Goal: Communication & Community: Answer question/provide support

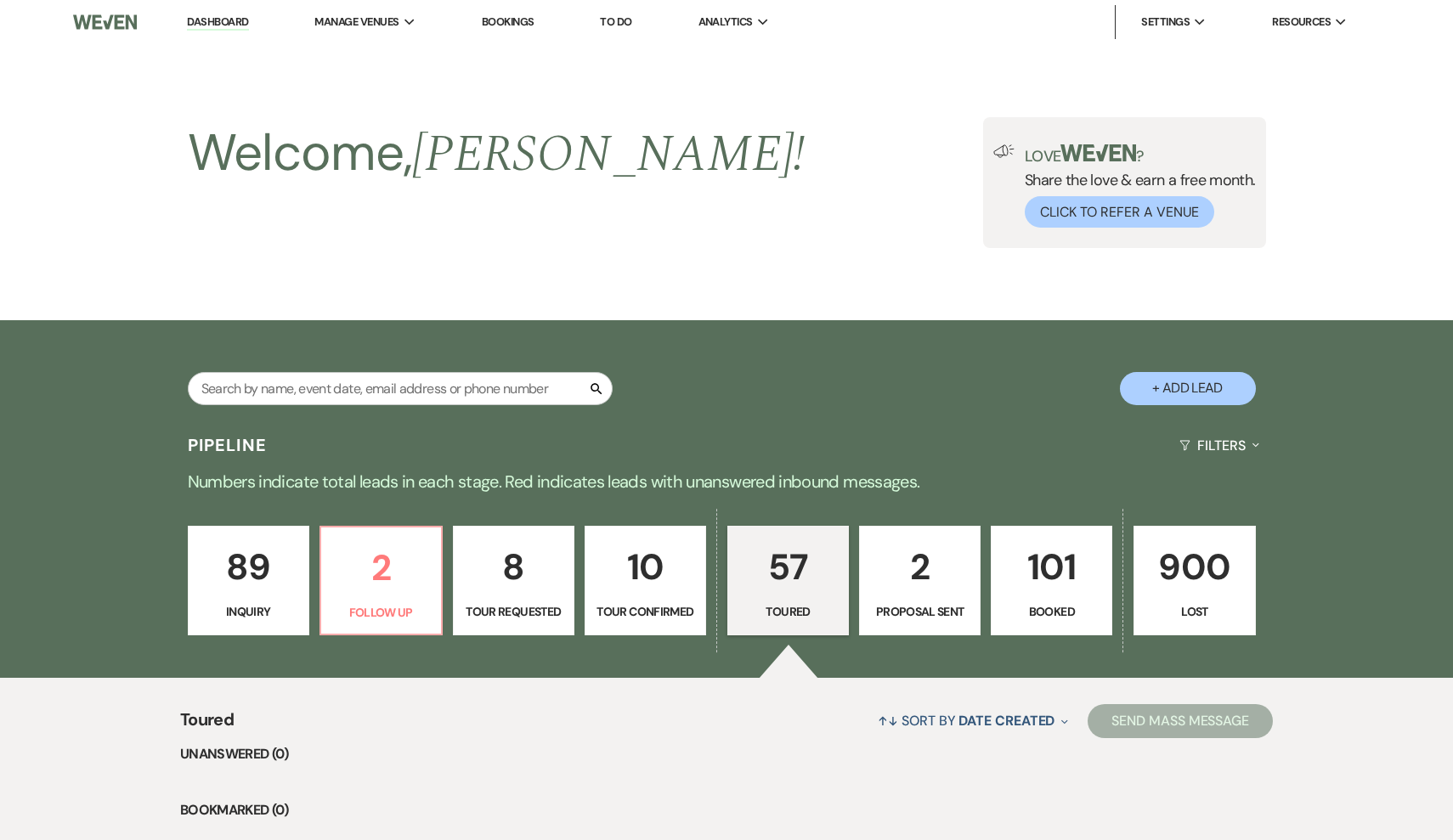
select select "5"
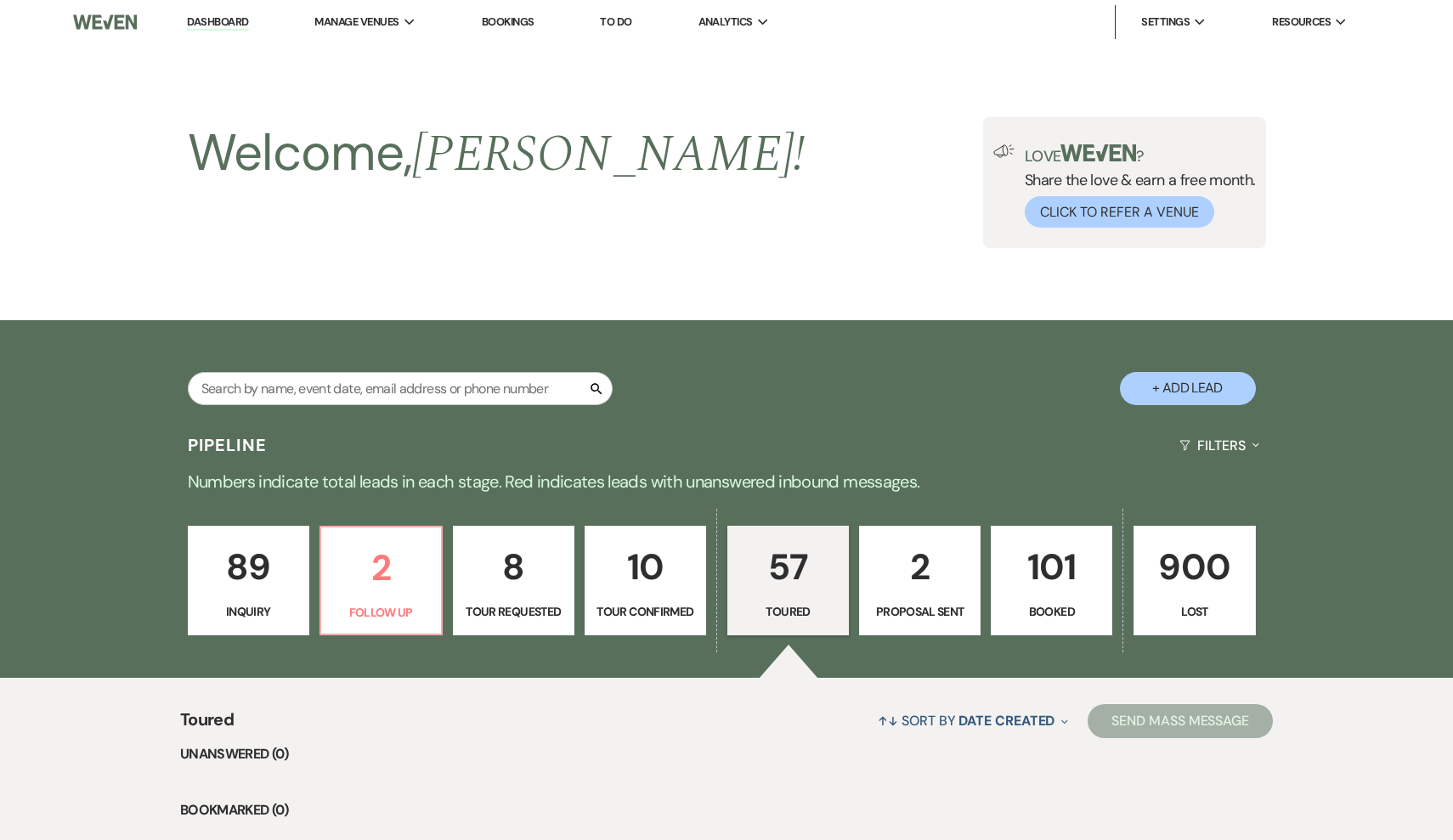
select select "5"
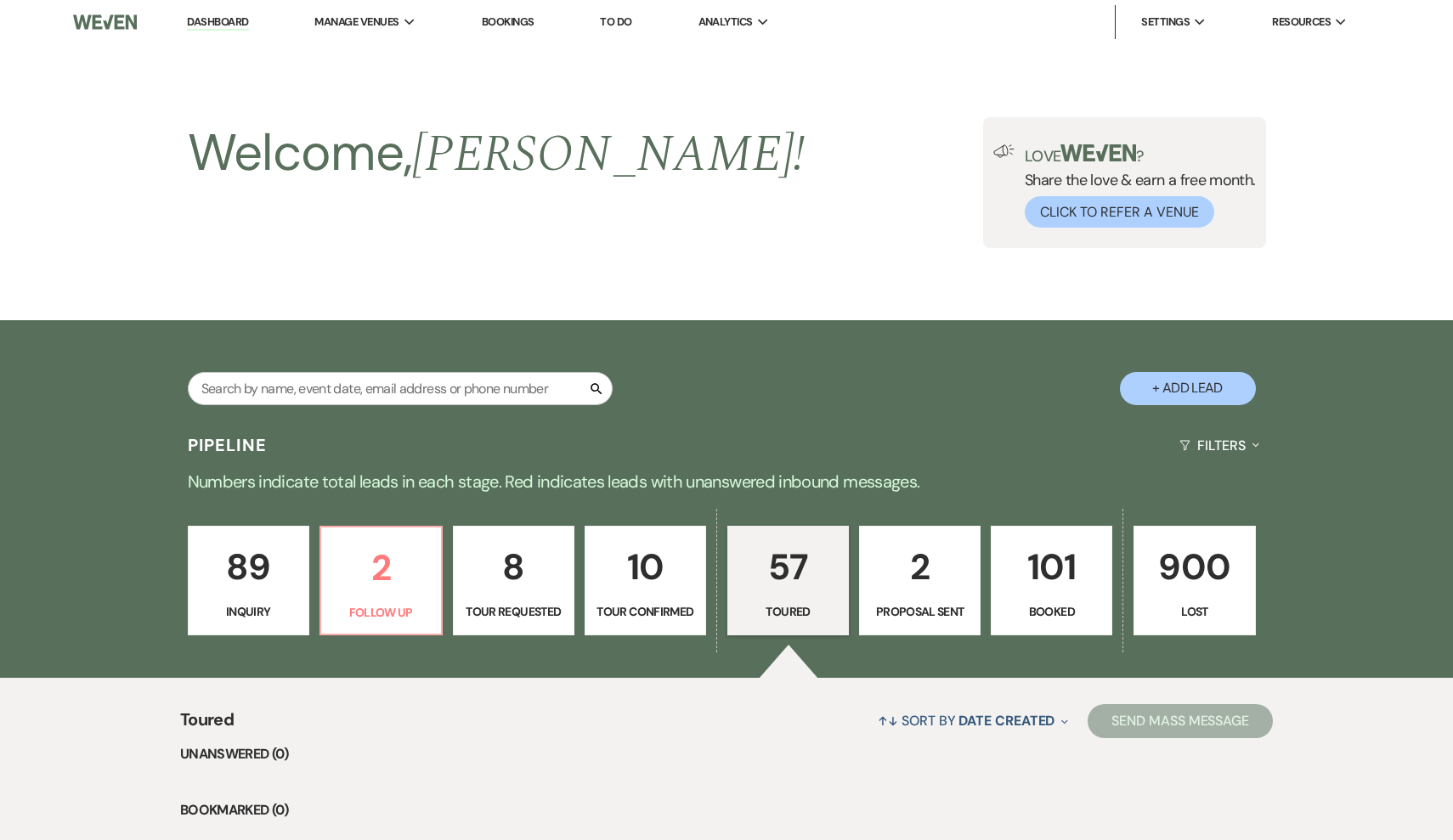
select select "5"
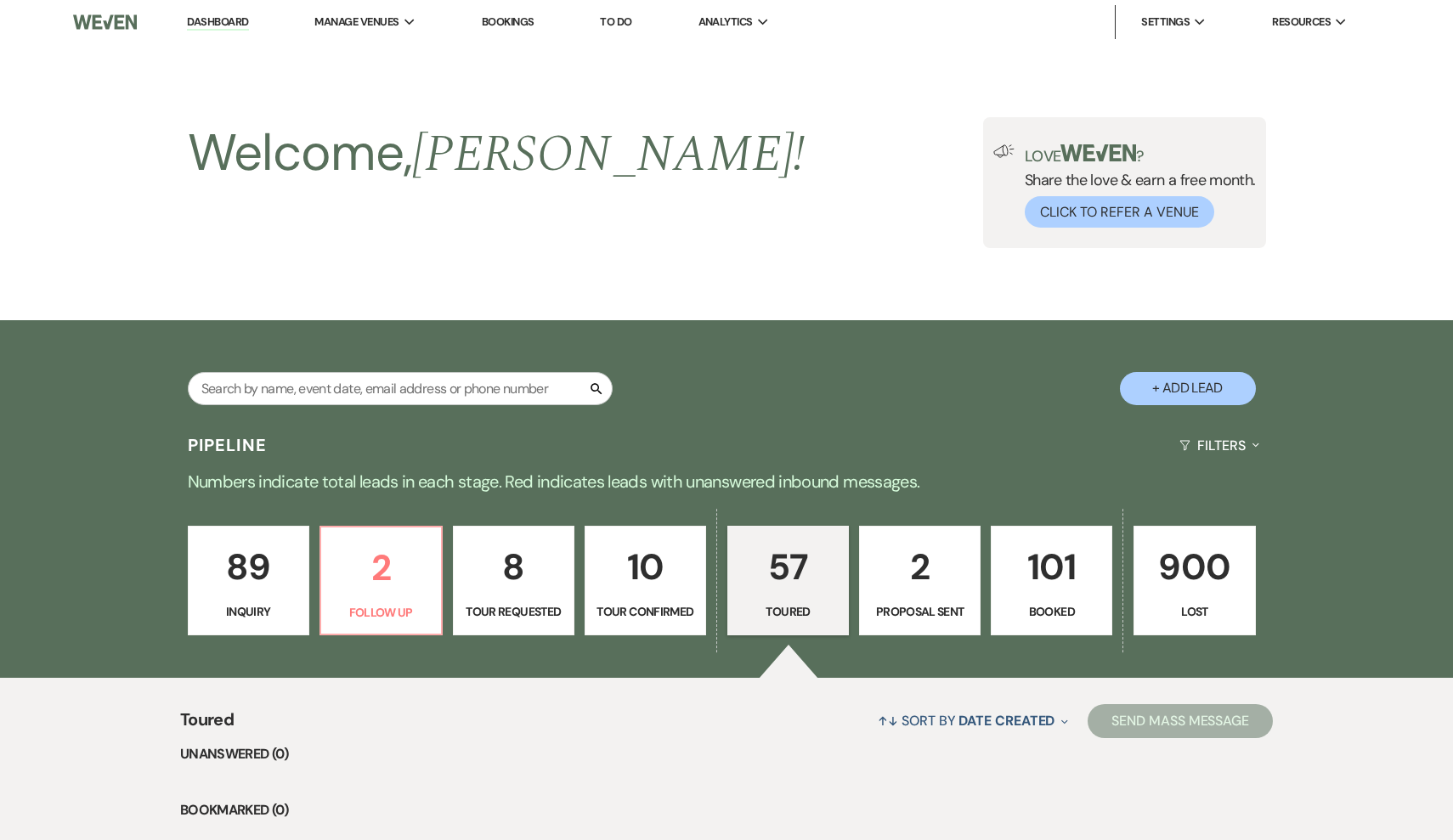
select select "5"
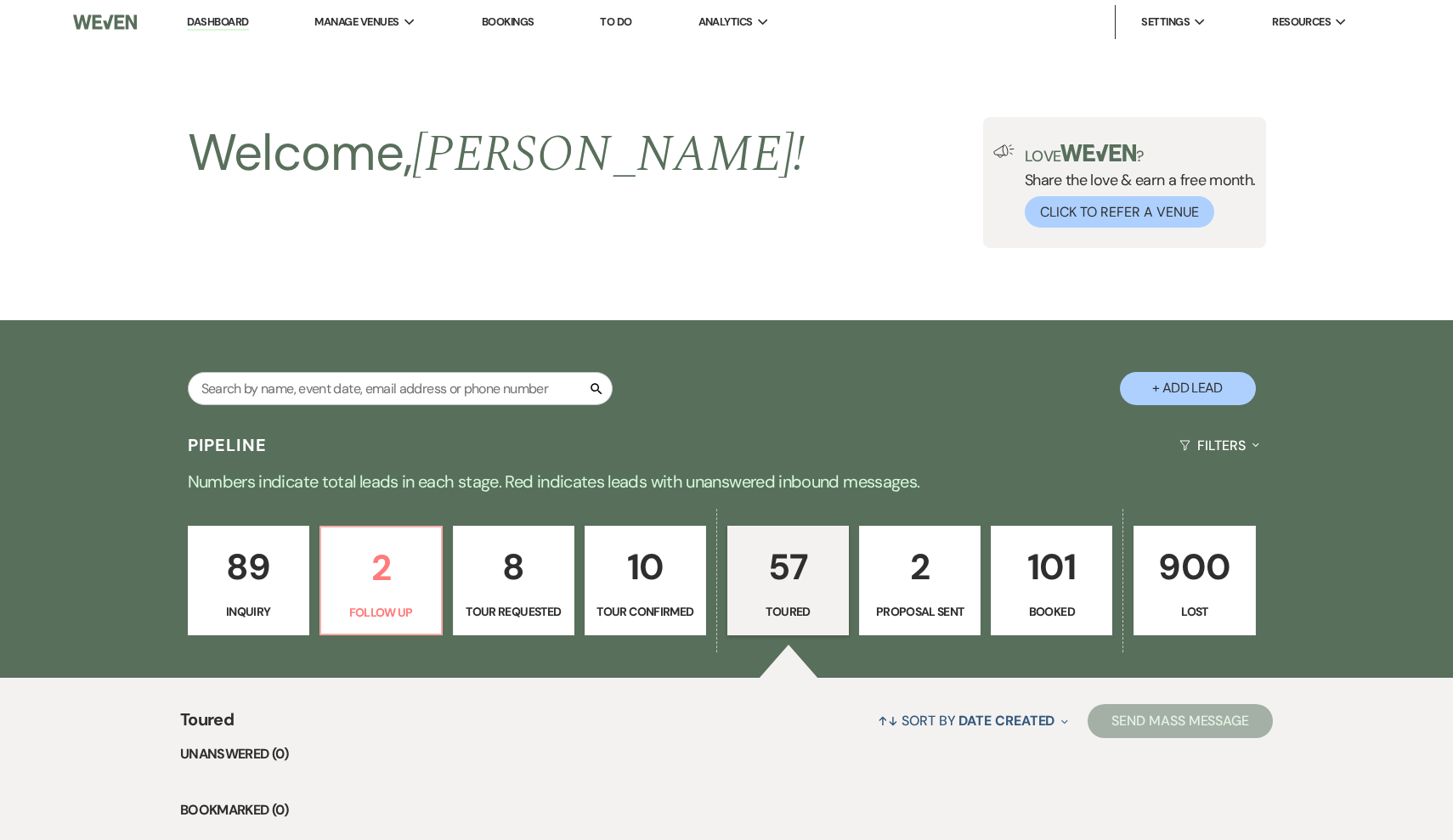
select select "5"
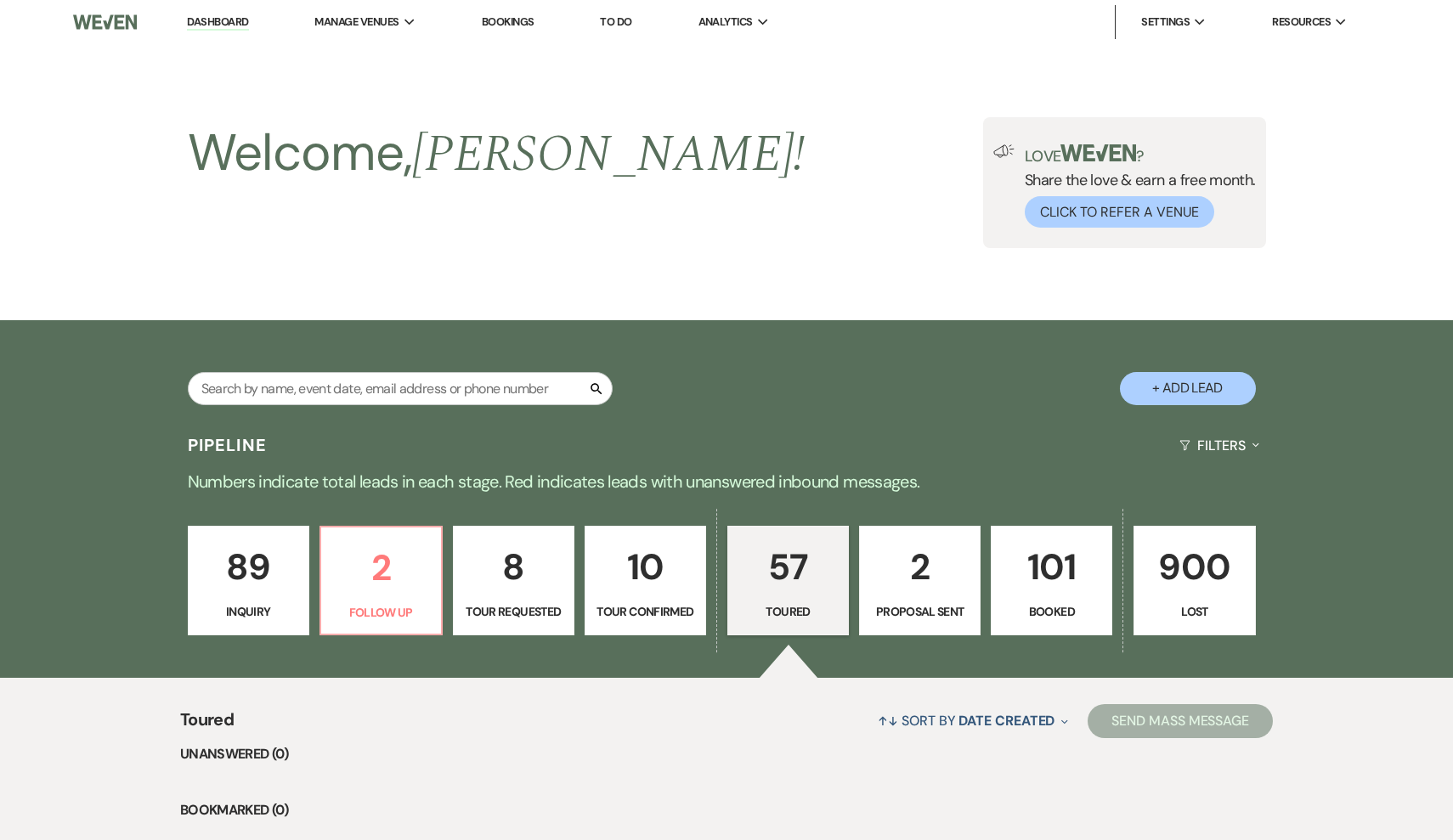
select select "5"
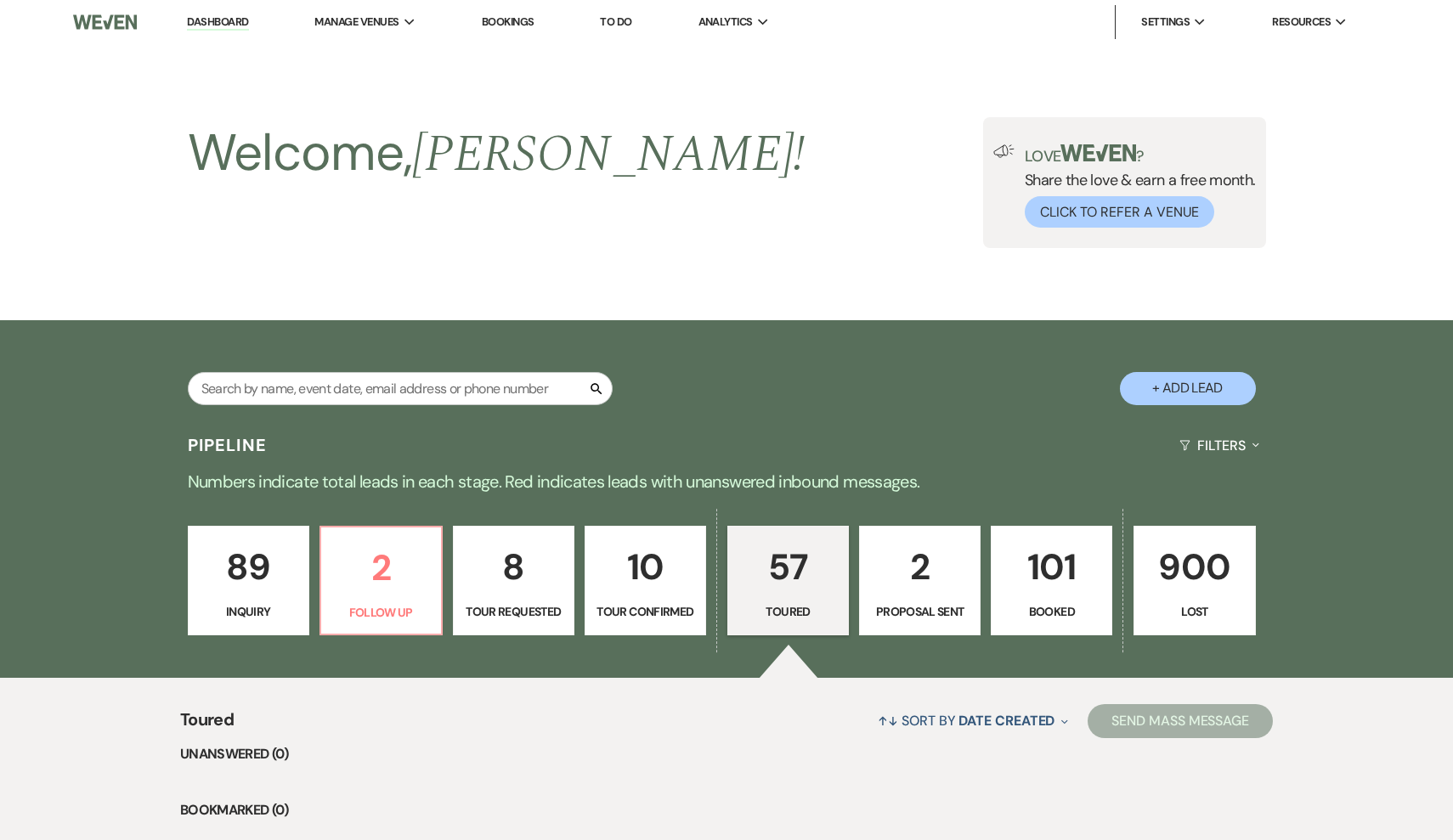
select select "5"
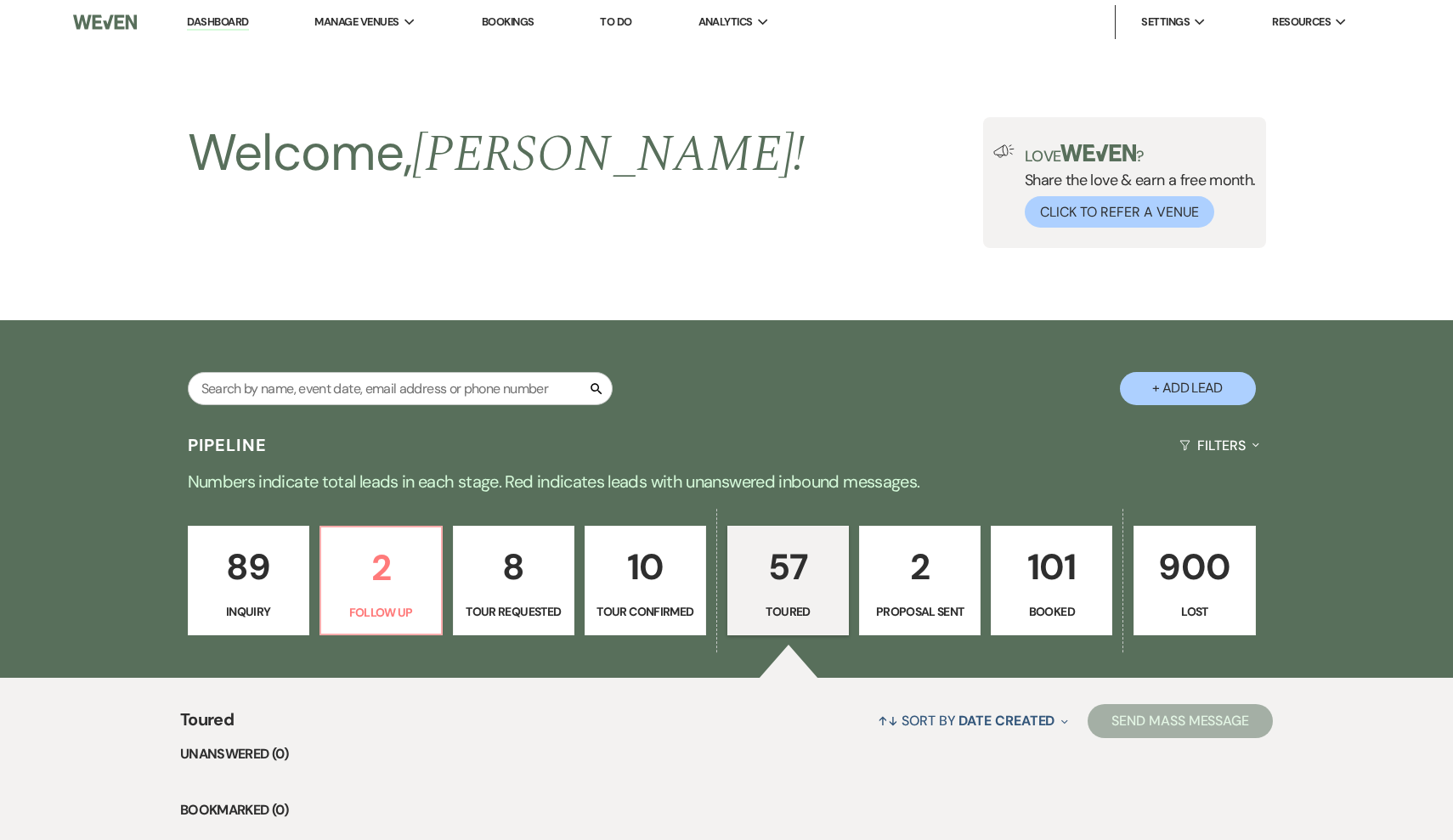
select select "5"
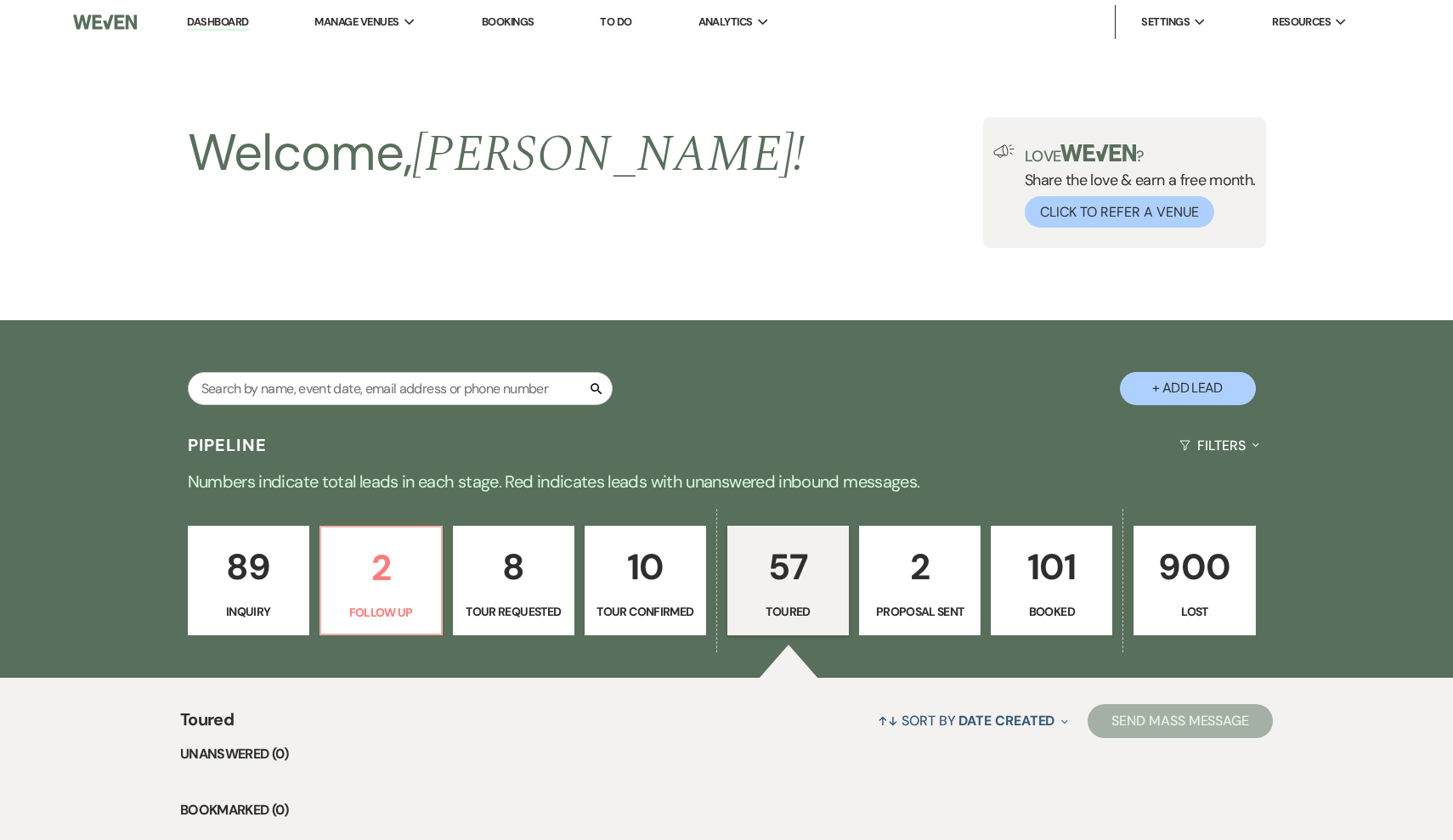
select select "5"
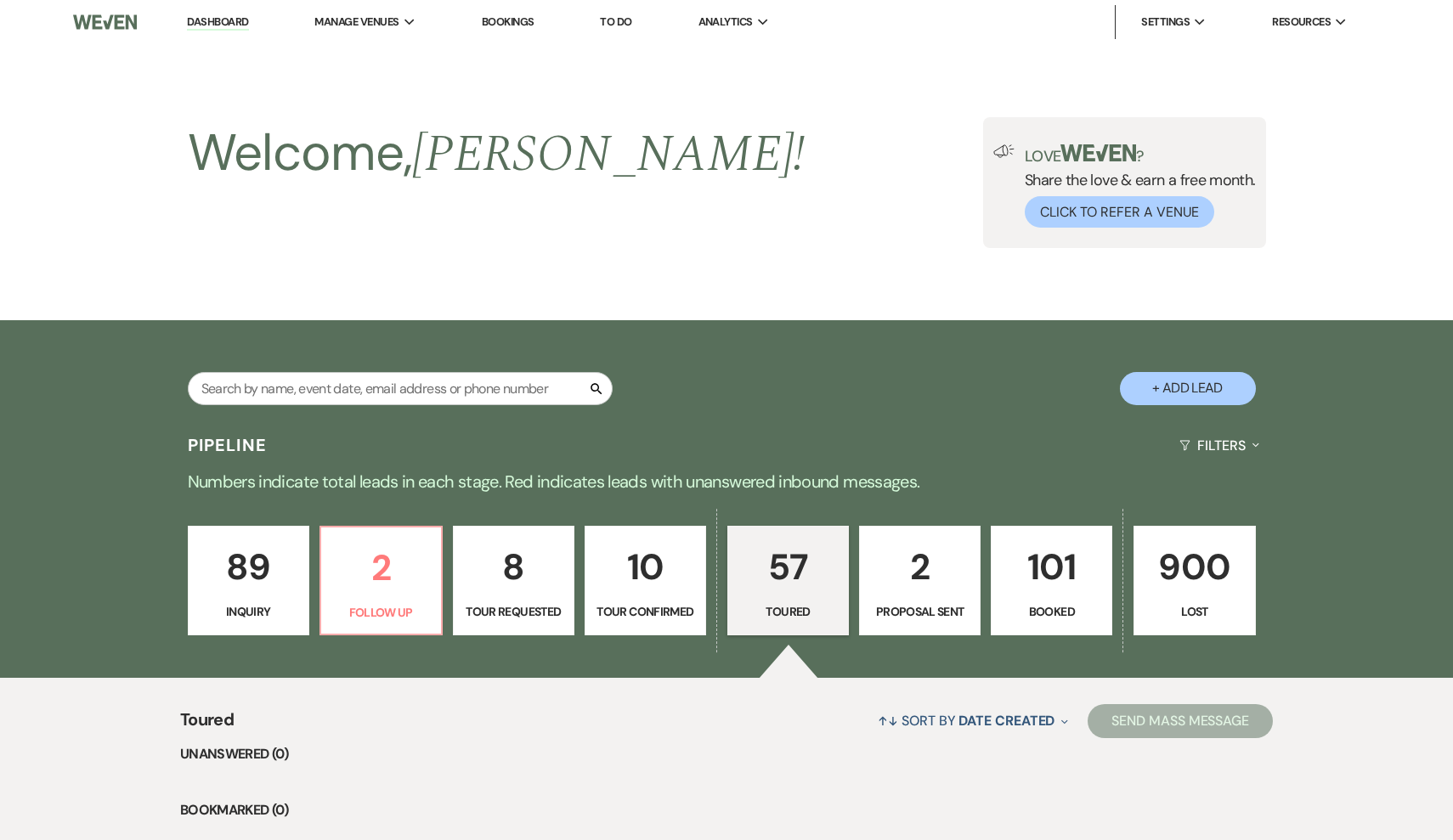
select select "5"
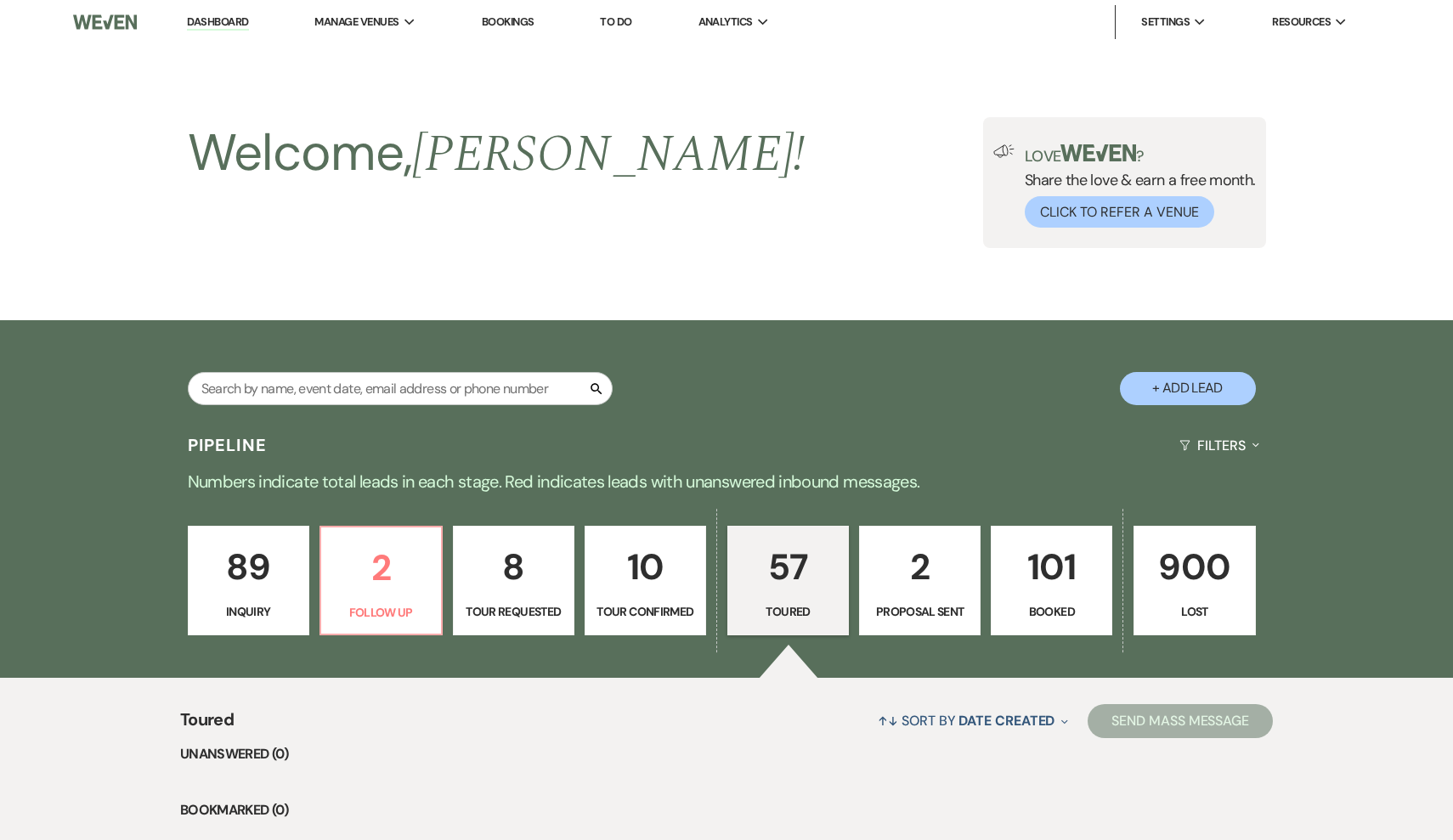
select select "5"
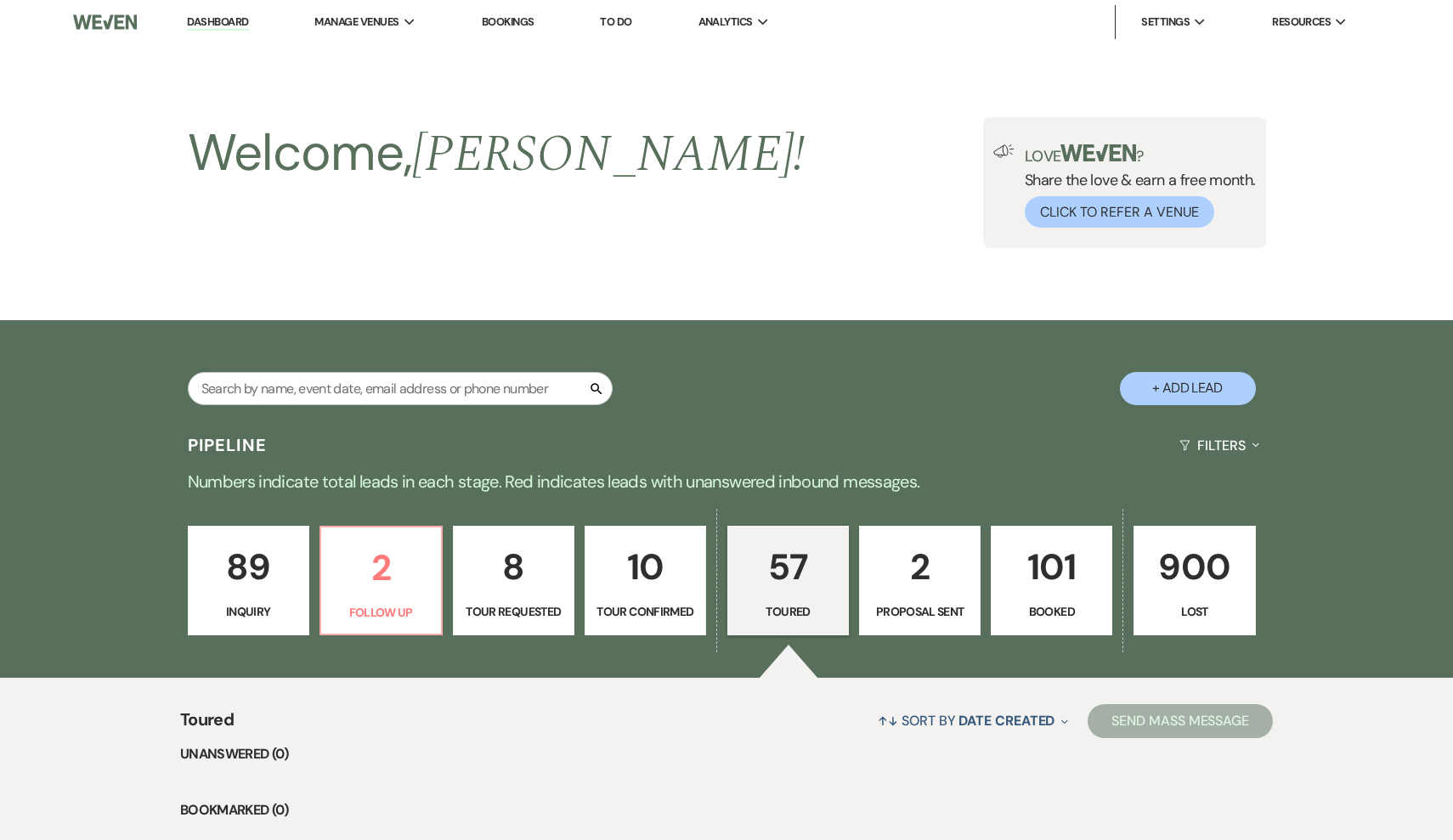
select select "5"
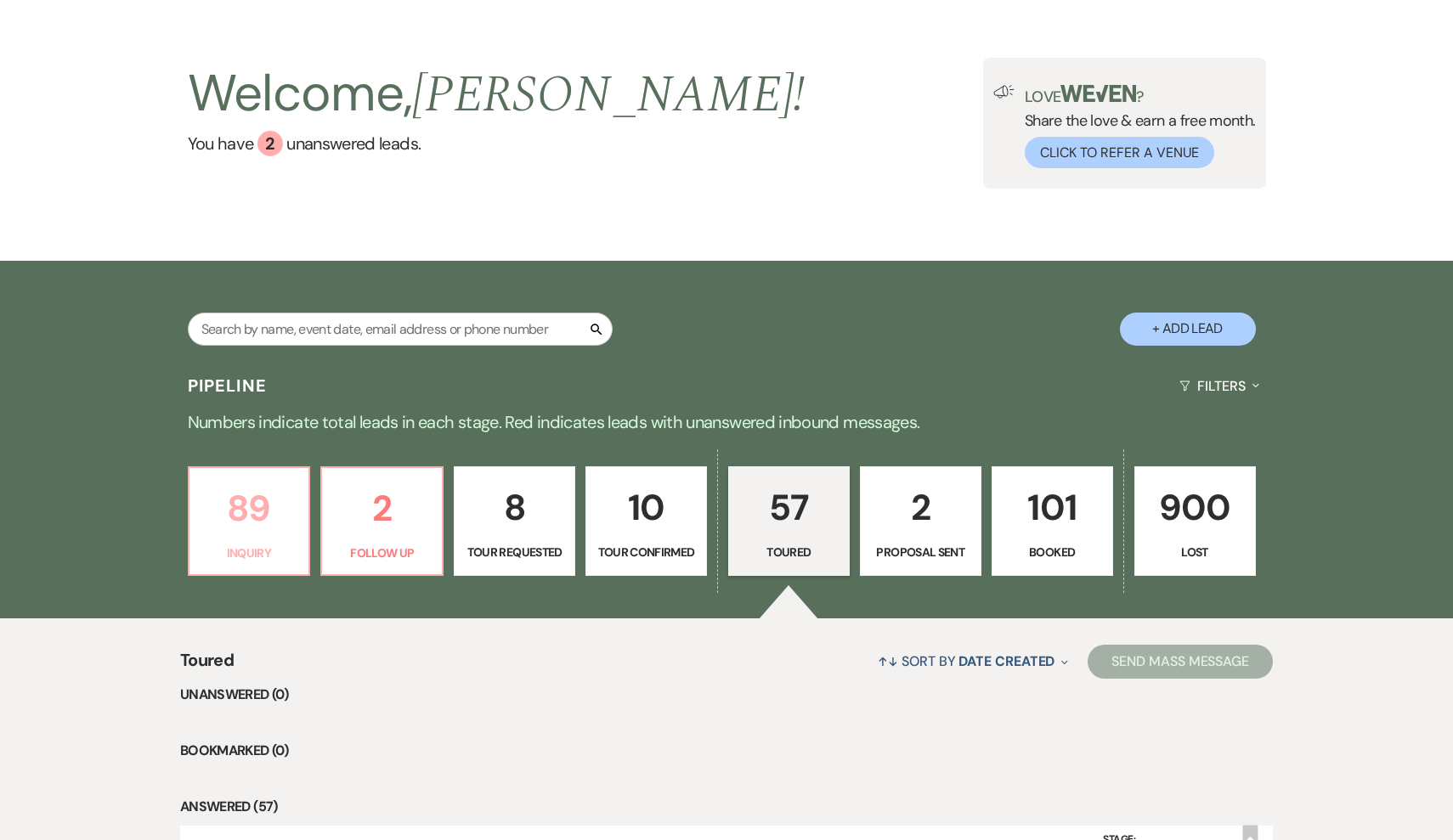
click at [251, 524] on p "89" at bounding box center [248, 508] width 99 height 57
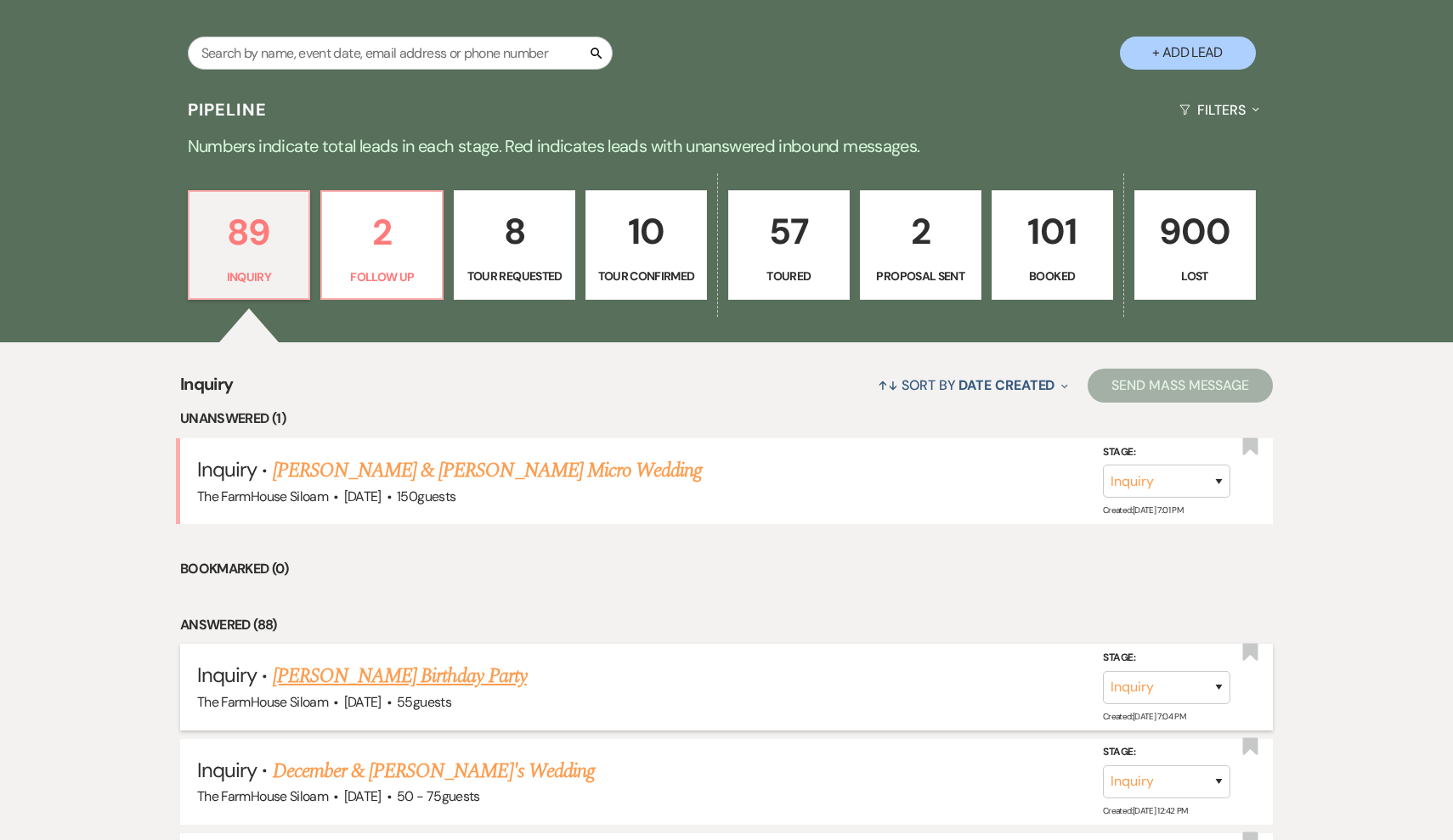
scroll to position [388, 0]
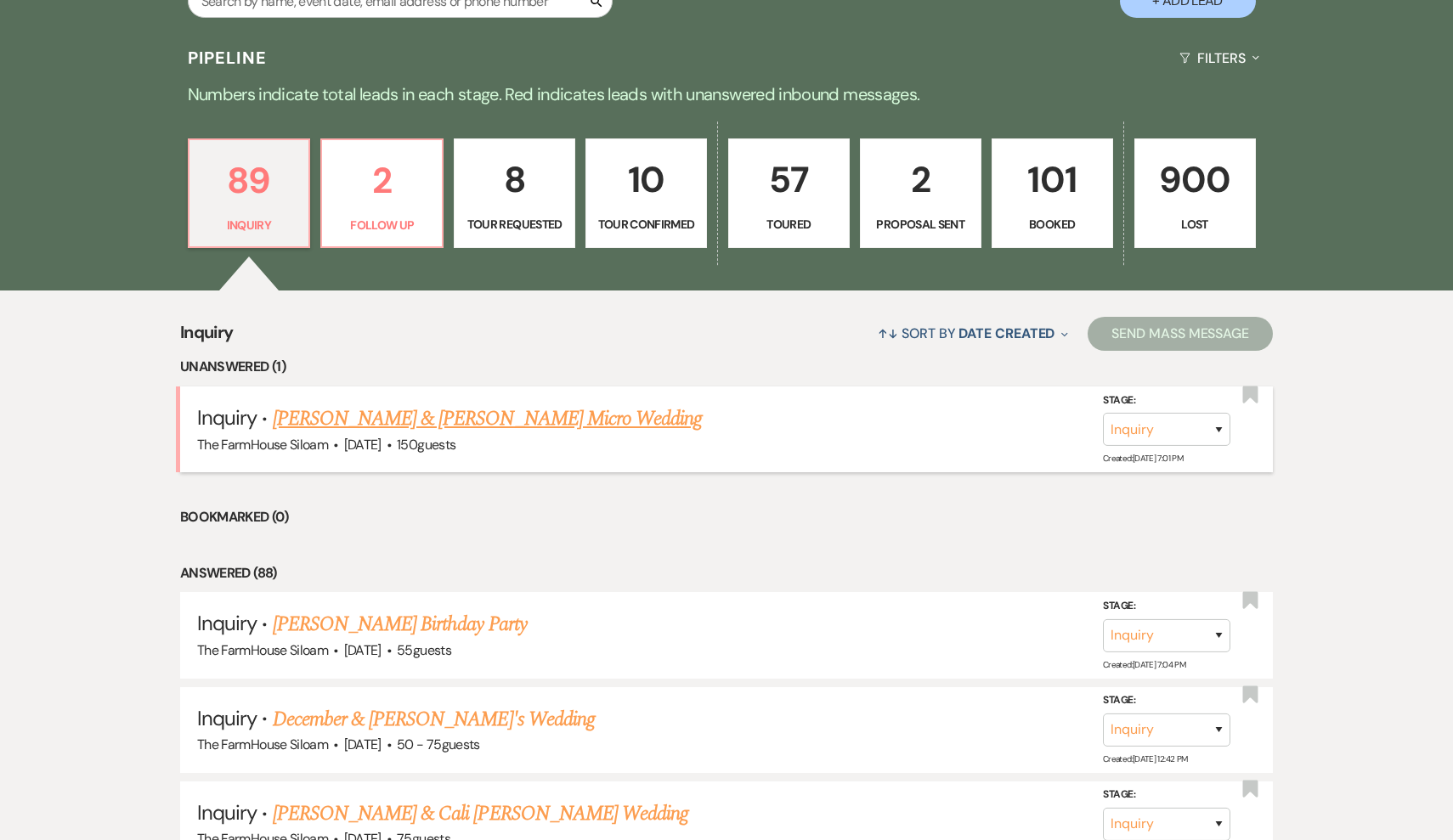
click at [434, 418] on link "[PERSON_NAME] & [PERSON_NAME] Micro Wedding" at bounding box center [487, 419] width 430 height 30
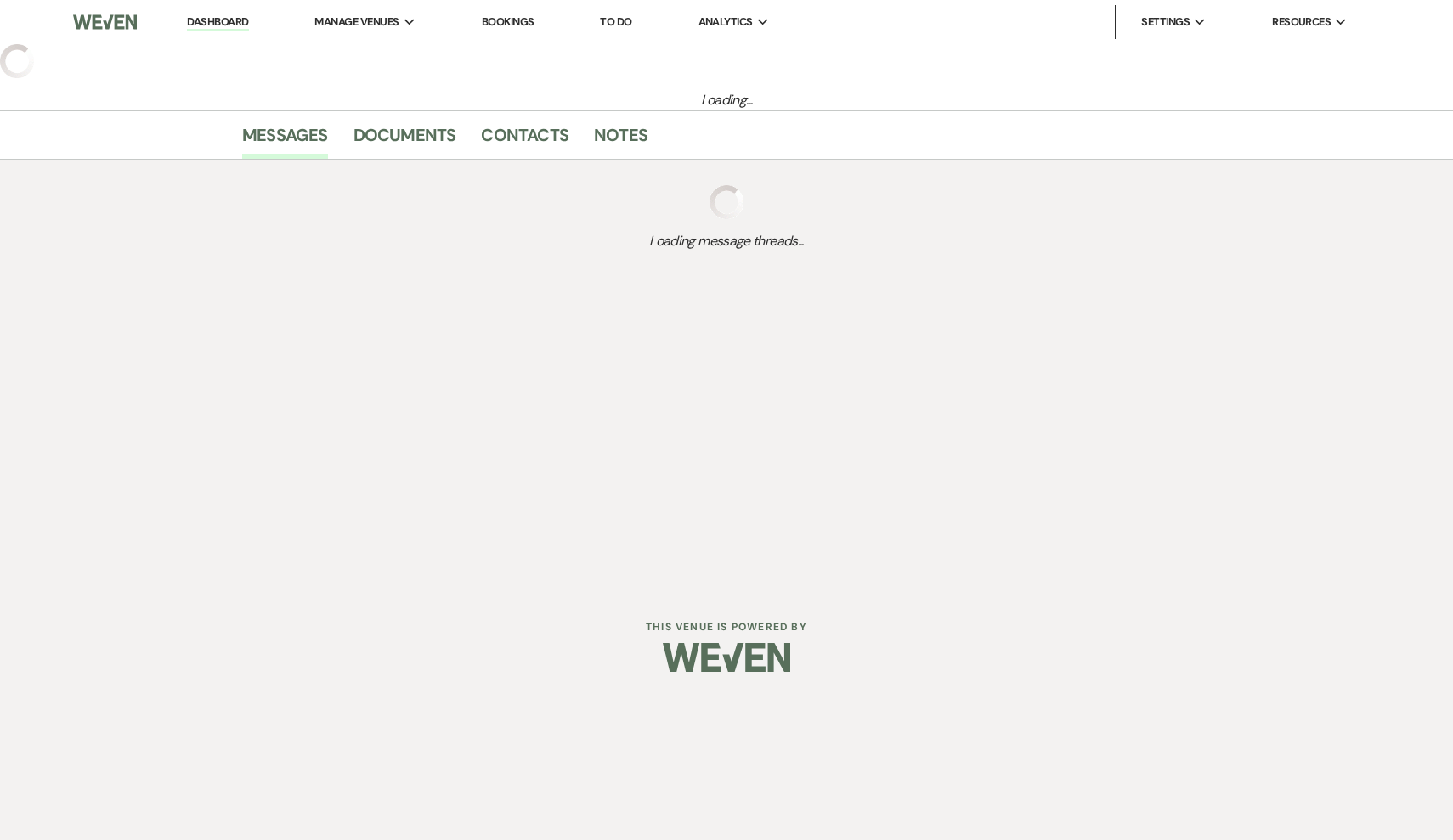
select select "16"
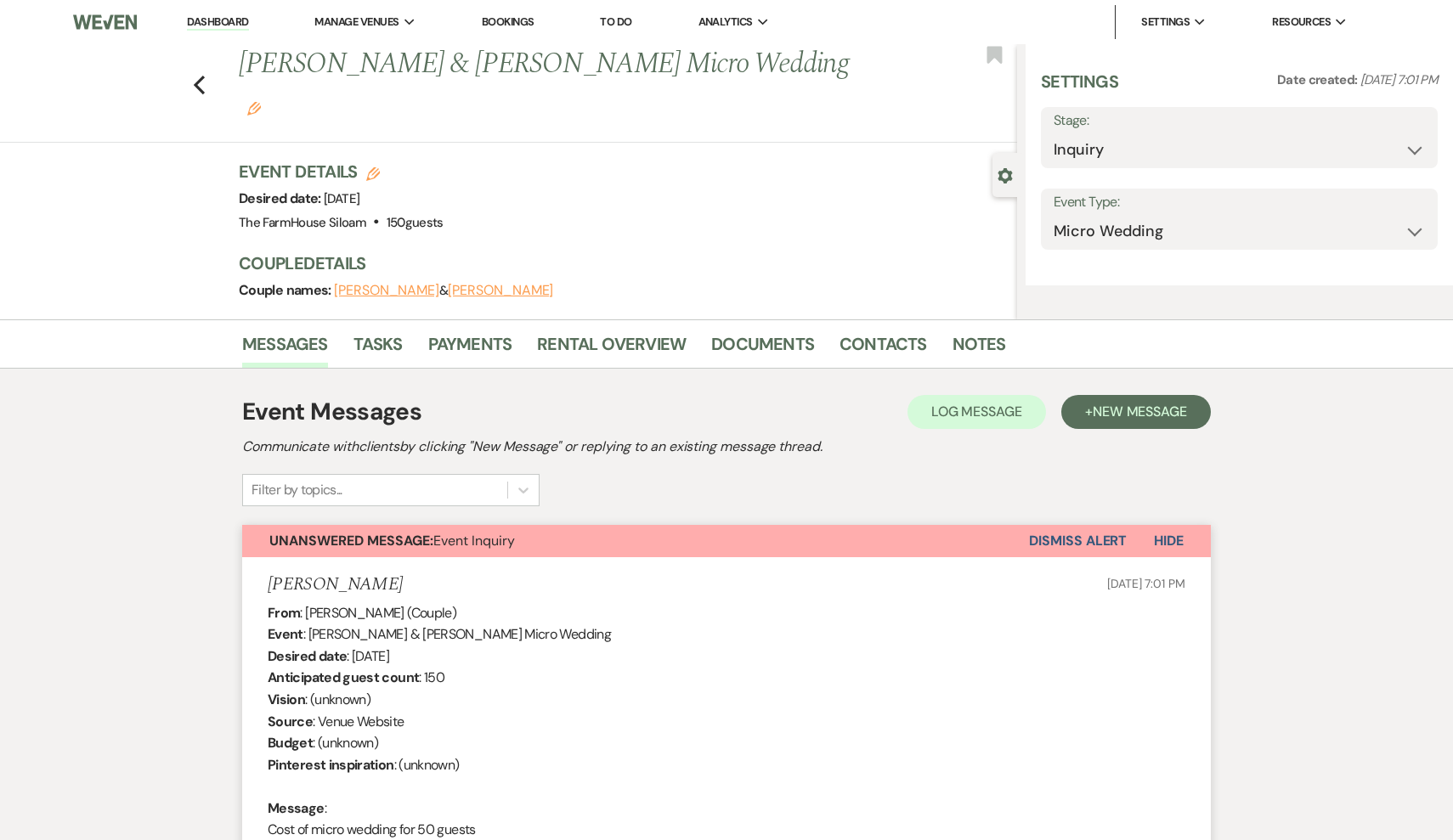
select select "5"
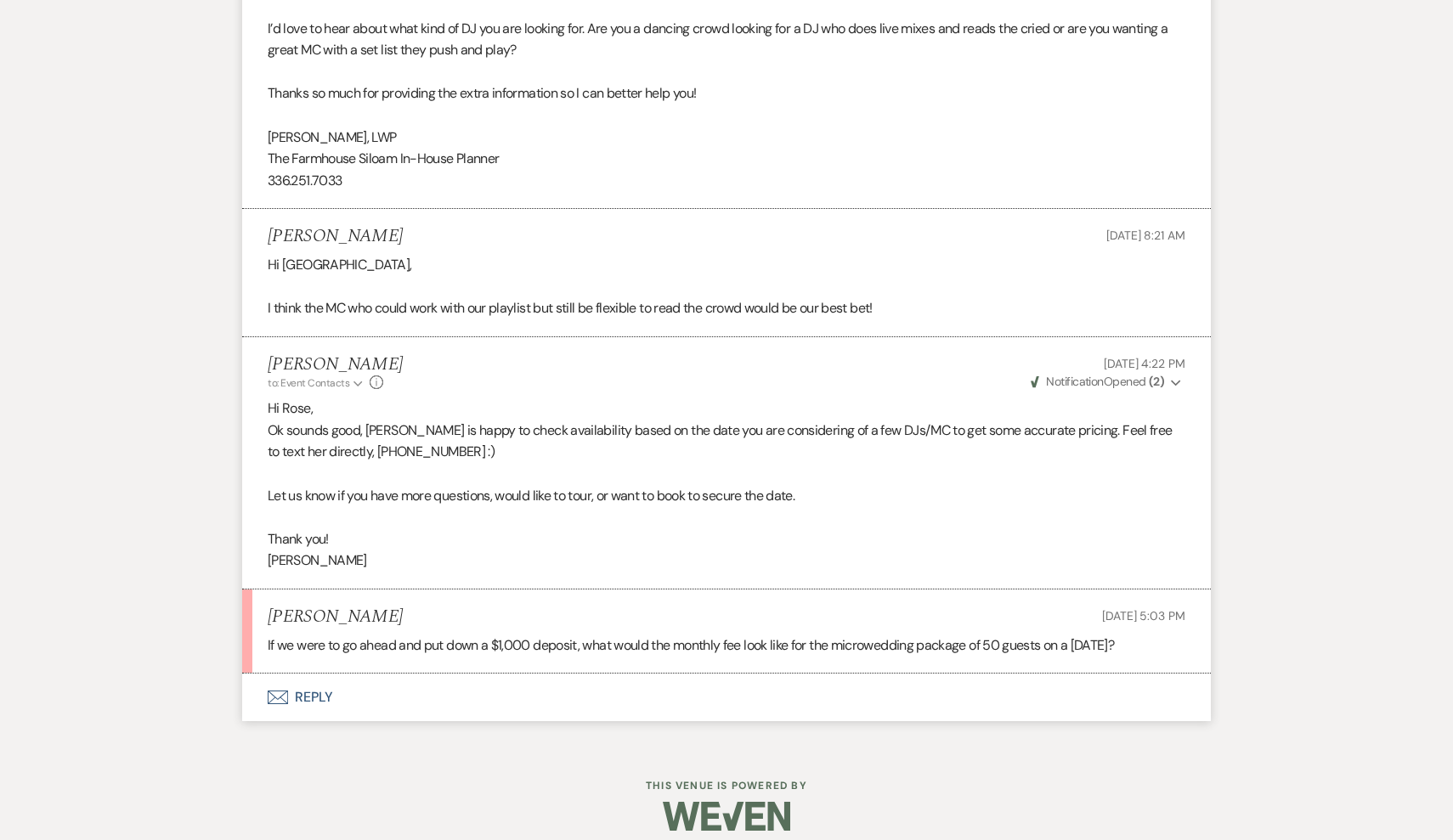
scroll to position [2090, 0]
click at [300, 682] on button "Envelope Reply" at bounding box center [726, 698] width 969 height 47
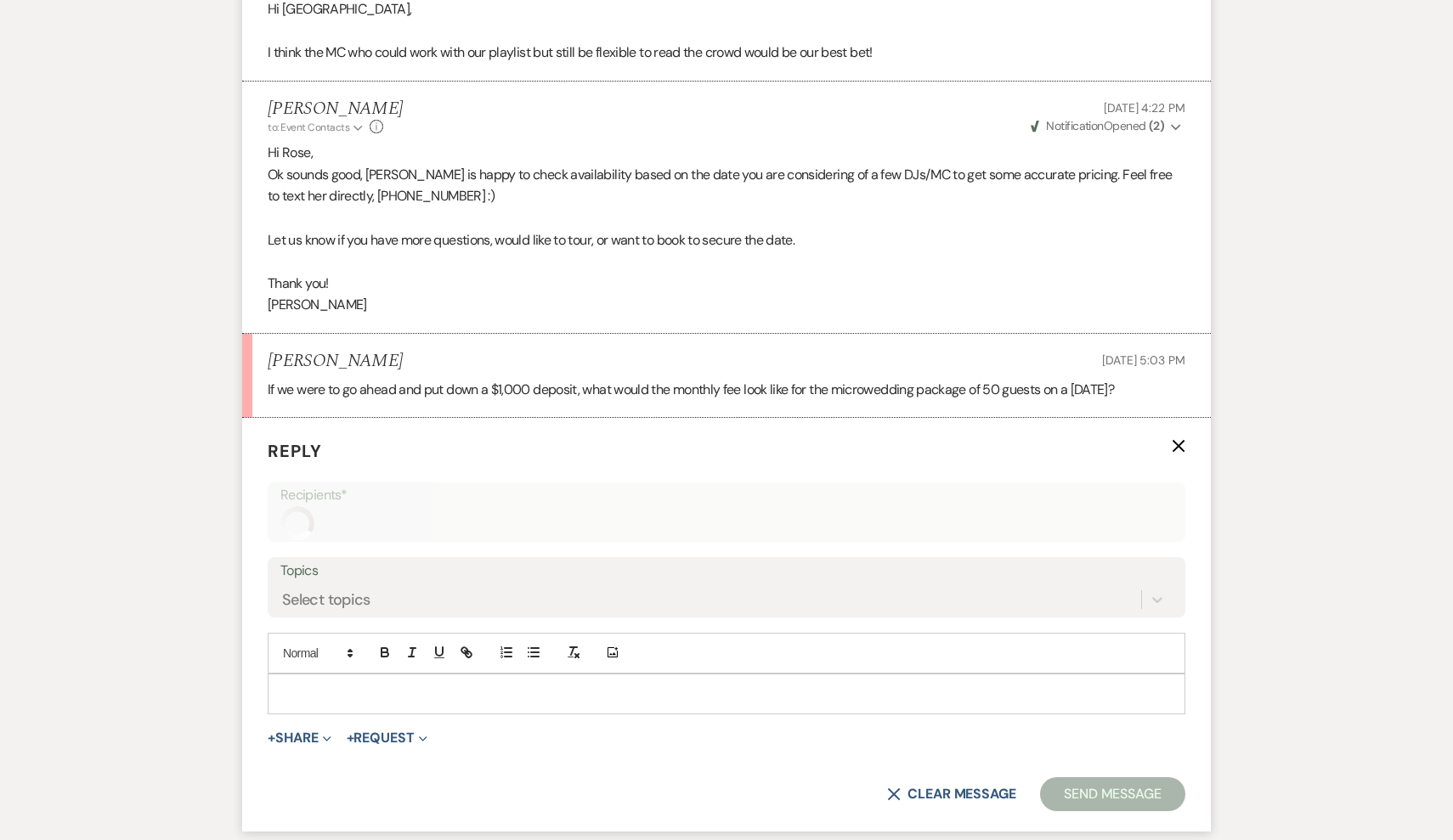
scroll to position [2413, 0]
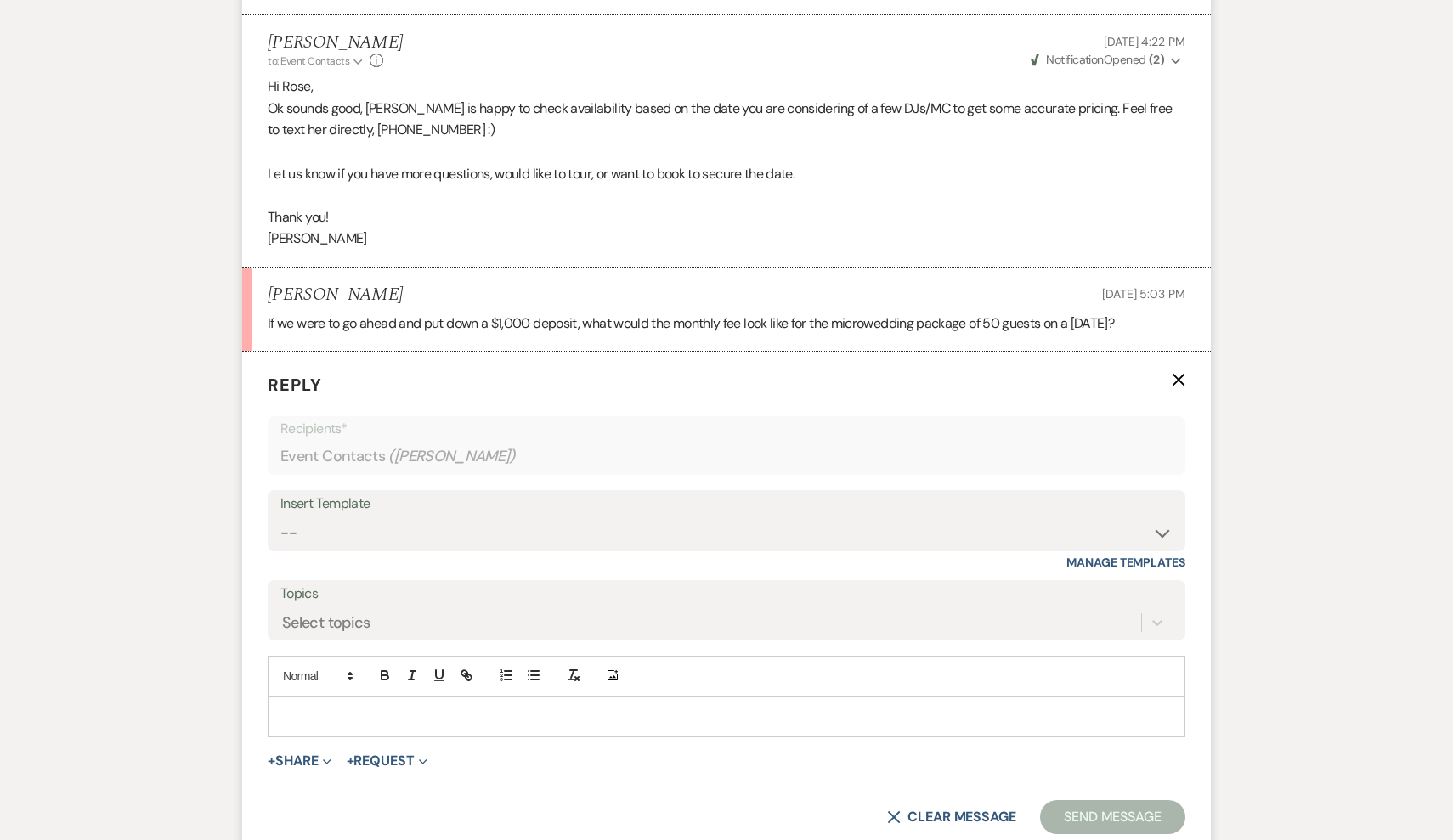
click at [320, 708] on p at bounding box center [726, 717] width 890 height 19
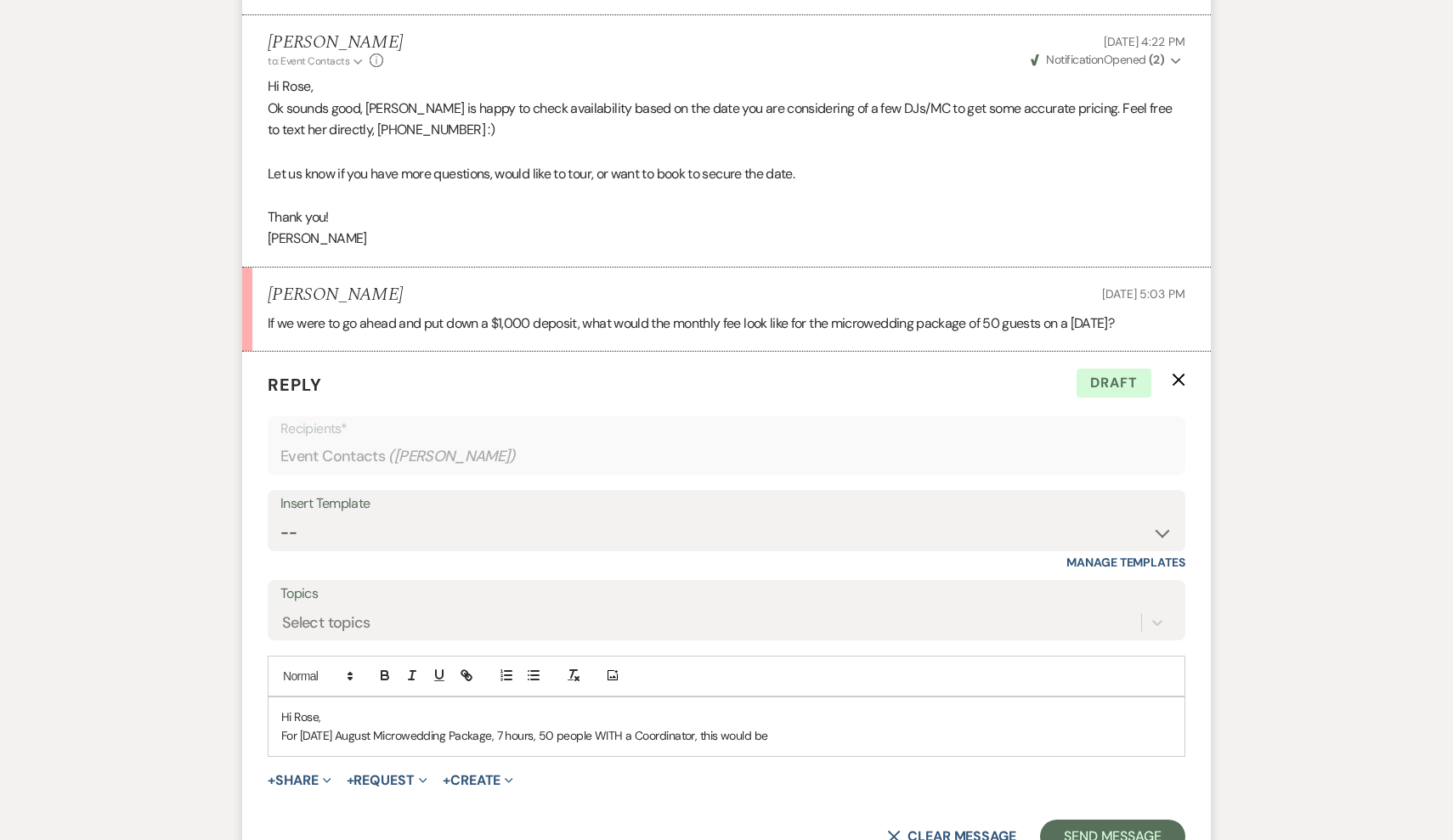
click at [301, 727] on p "For [DATE] August Microwedding Package, 7 hours, 50 people WITH a Coordinator, …" at bounding box center [726, 735] width 890 height 19
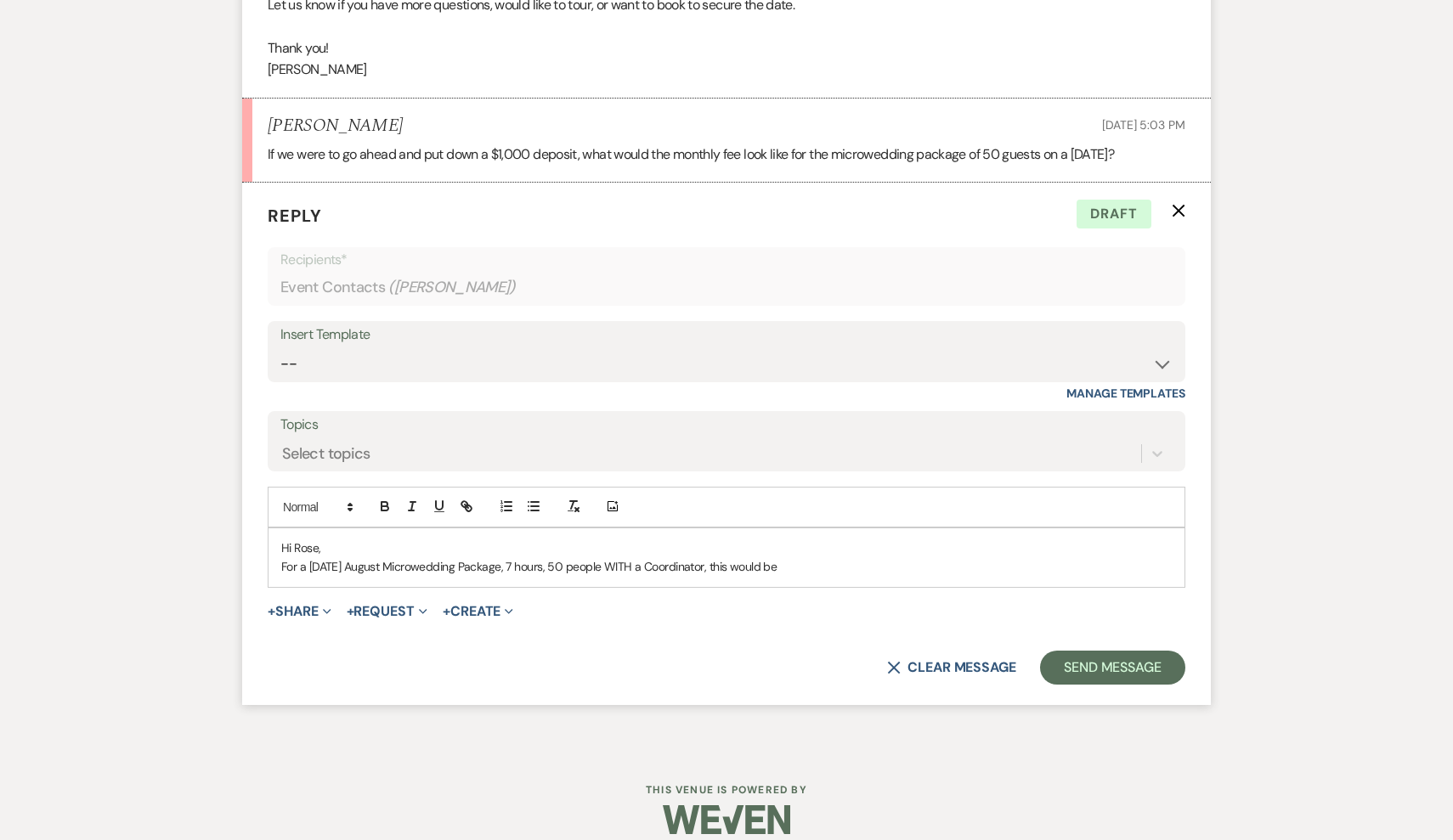
scroll to position [2581, 0]
click at [386, 559] on p "For a [DATE] August Microwedding Package, 7 hours, 50 people WITH a Coordinator…" at bounding box center [726, 567] width 890 height 19
click at [837, 559] on p "For a [DATE] [DATE] Microwedding Package, 7 hours, 50 people WITH a Coordinator…" at bounding box center [726, 567] width 890 height 19
click at [811, 559] on p "For a [DATE] [DATE] Microwedding Package, 7 hours, 50 people WITH a Coordinator…" at bounding box center [726, 567] width 890 height 19
click at [947, 559] on p "For a [DATE] [DATE] Microwedding Package, 7 hours, 50 people WITH a Coordinator…" at bounding box center [726, 567] width 890 height 19
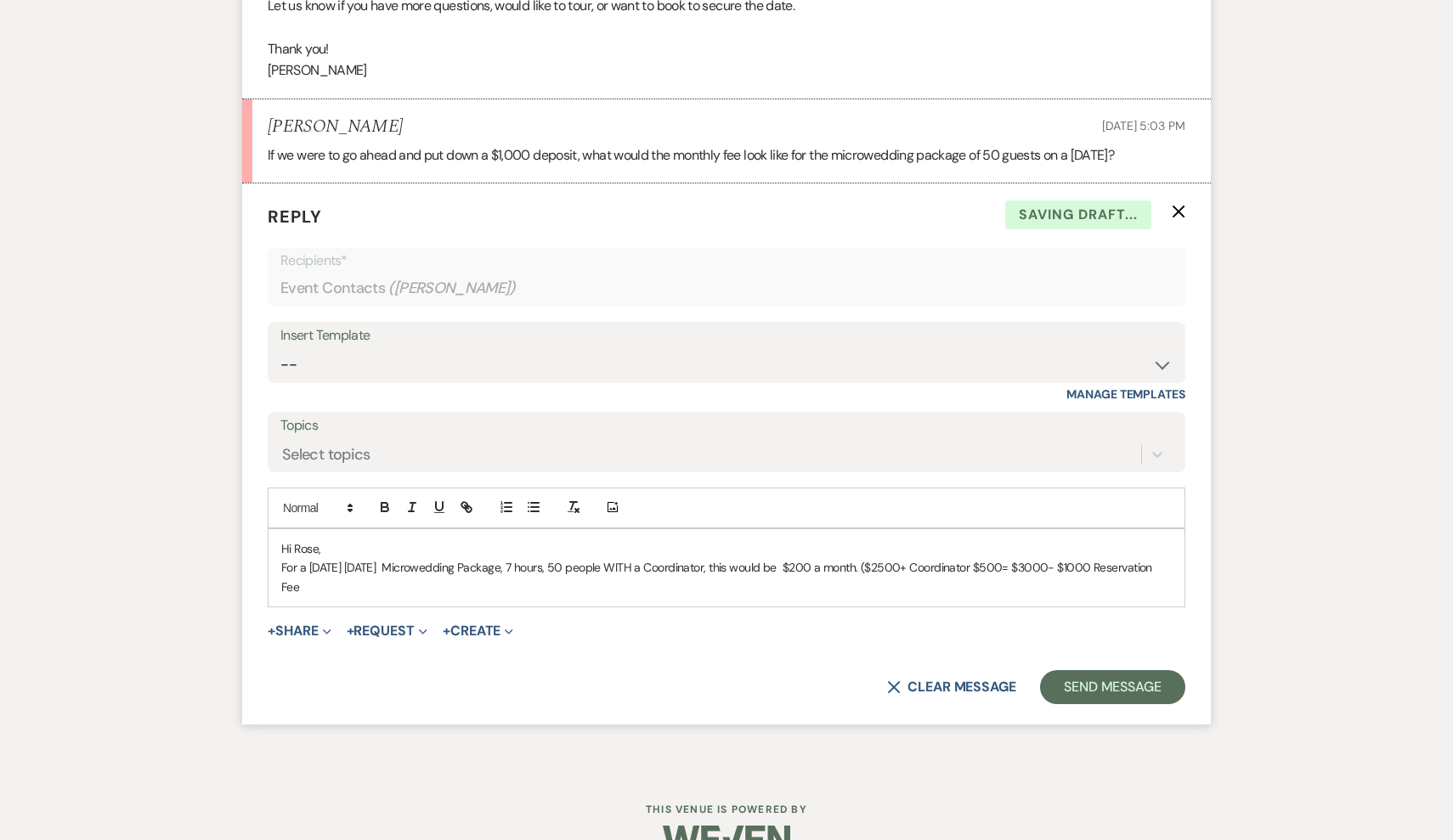
click at [999, 559] on p "For a [DATE] [DATE] Microwedding Package, 7 hours, 50 people WITH a Coordinator…" at bounding box center [726, 577] width 890 height 38
click at [697, 572] on p "For a [DATE] [DATE] Microwedding Package, 7 hours, 50 people WITH a Coordinator…" at bounding box center [726, 577] width 890 height 38
click at [279, 550] on div "Hi Rose, For a [DATE] [DATE] Microwedding Package, 7 hours, 50 people WITH a Co…" at bounding box center [726, 567] width 916 height 78
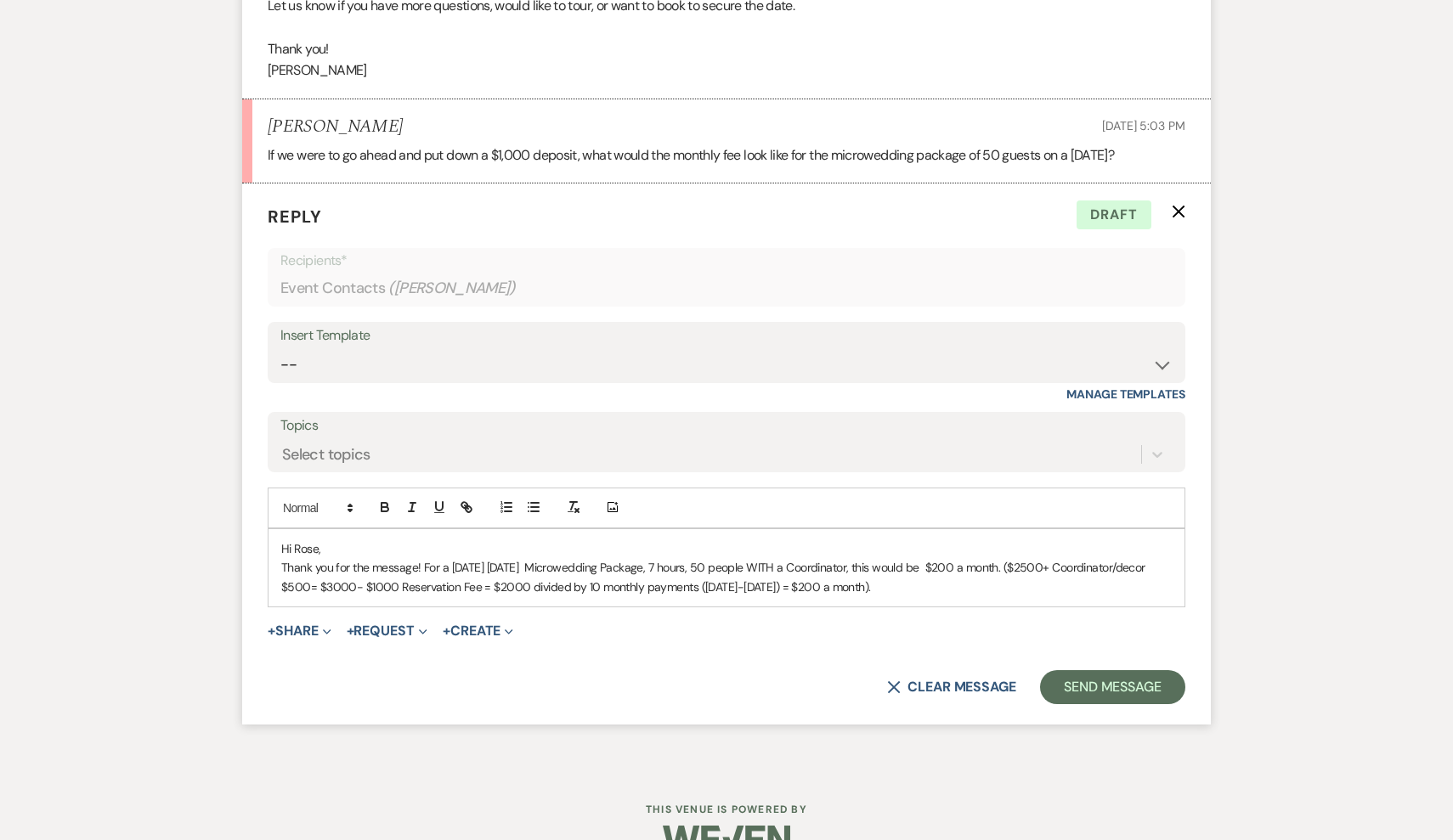
click at [1027, 559] on p "Thank you for the message! For a [DATE] [DATE] Microwedding Package, 7 hours, 5…" at bounding box center [726, 577] width 890 height 38
click at [1092, 561] on p "Thank you for the message! For a [DATE] [DATE] Microwedding Package, 7 hours, 5…" at bounding box center [726, 577] width 890 height 38
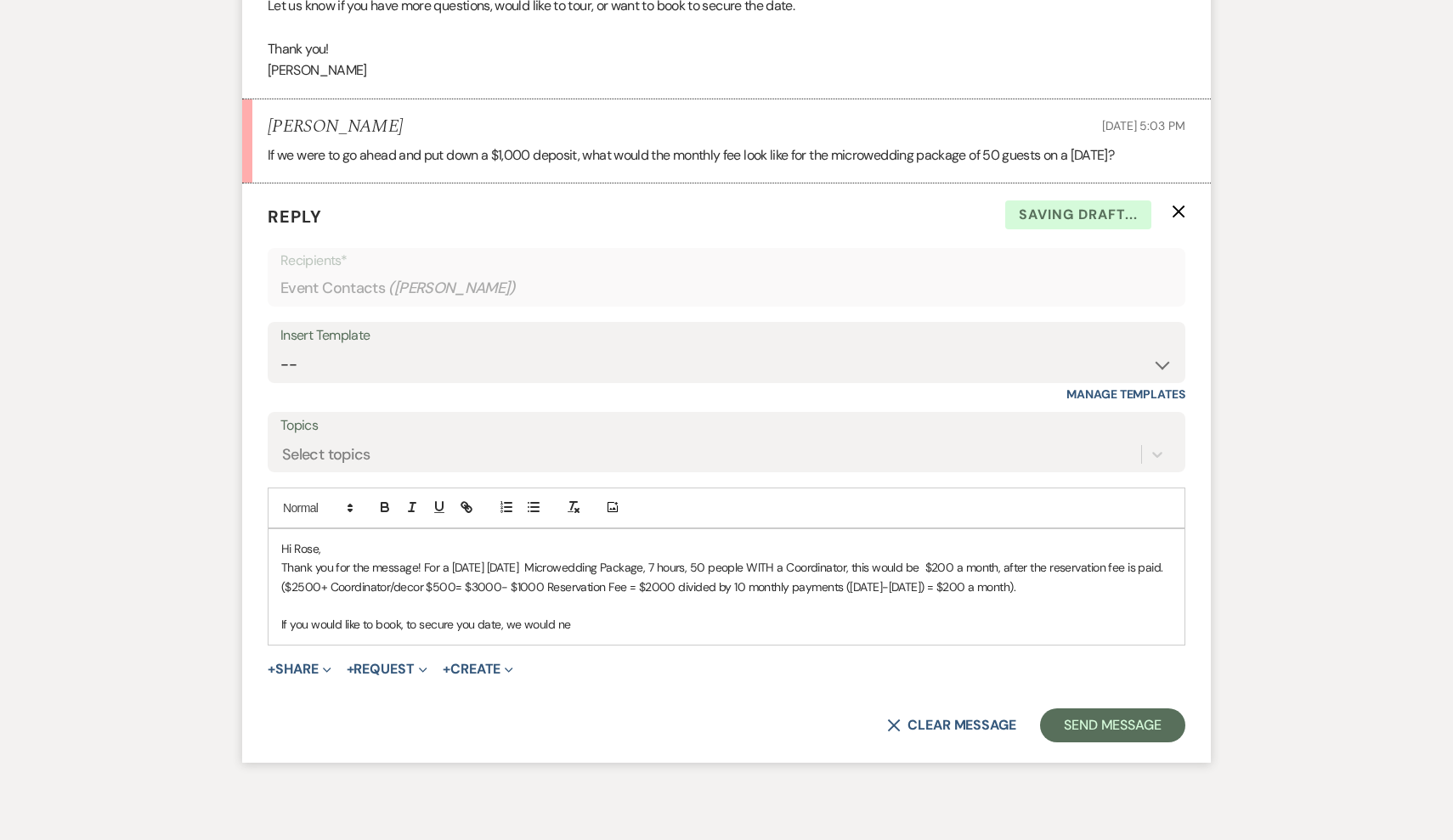
click at [1155, 564] on p "Thank you for the message! For a [DATE] [DATE] Microwedding Package, 7 hours, 5…" at bounding box center [726, 577] width 890 height 38
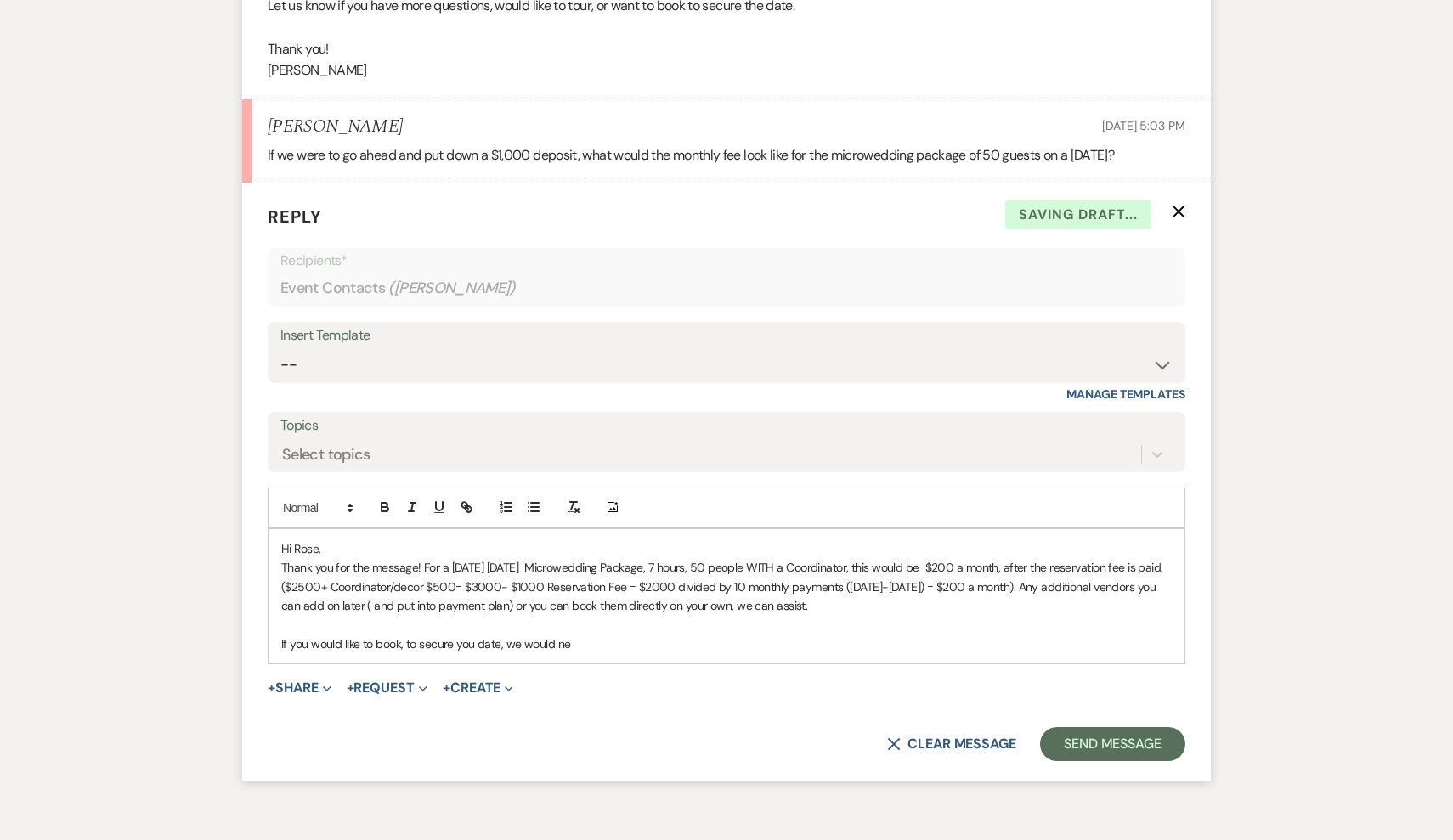
click at [326, 588] on p "Thank you for the message! For a [DATE] [DATE] Microwedding Package, 7 hours, 5…" at bounding box center [726, 587] width 890 height 57
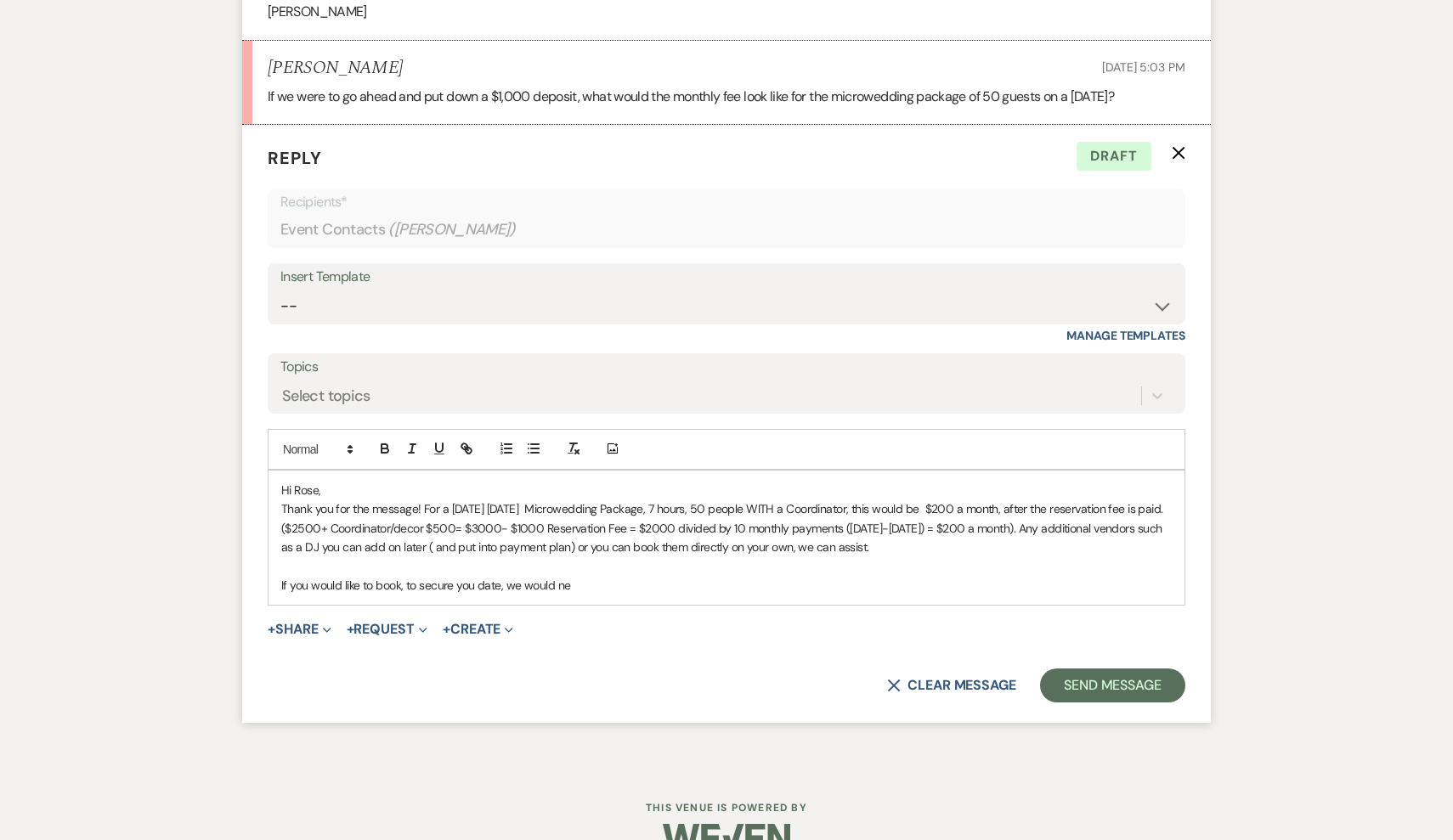
scroll to position [2655, 0]
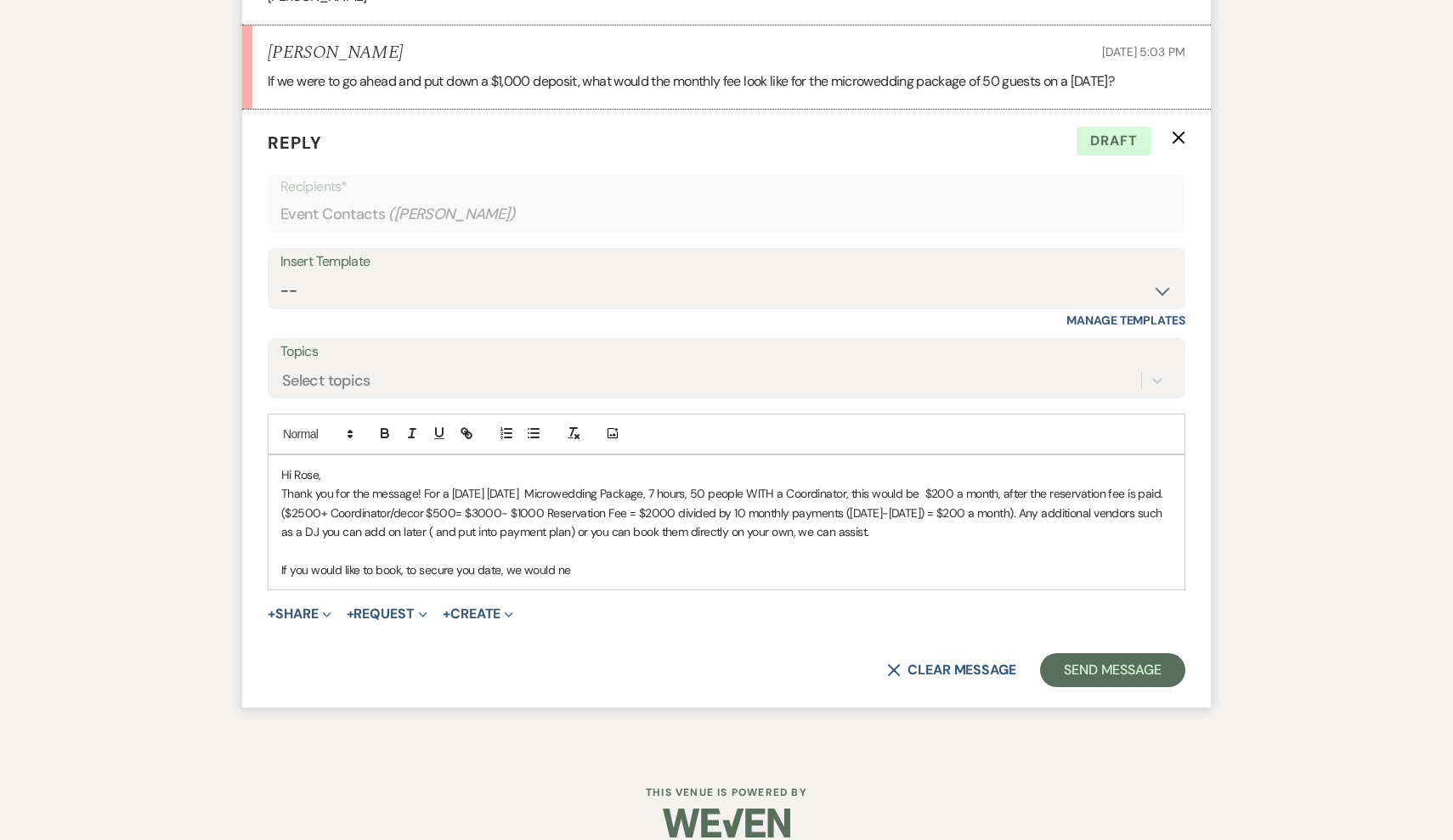
click at [602, 561] on p "If you would like to book, to secure you date, we would ne" at bounding box center [726, 570] width 890 height 19
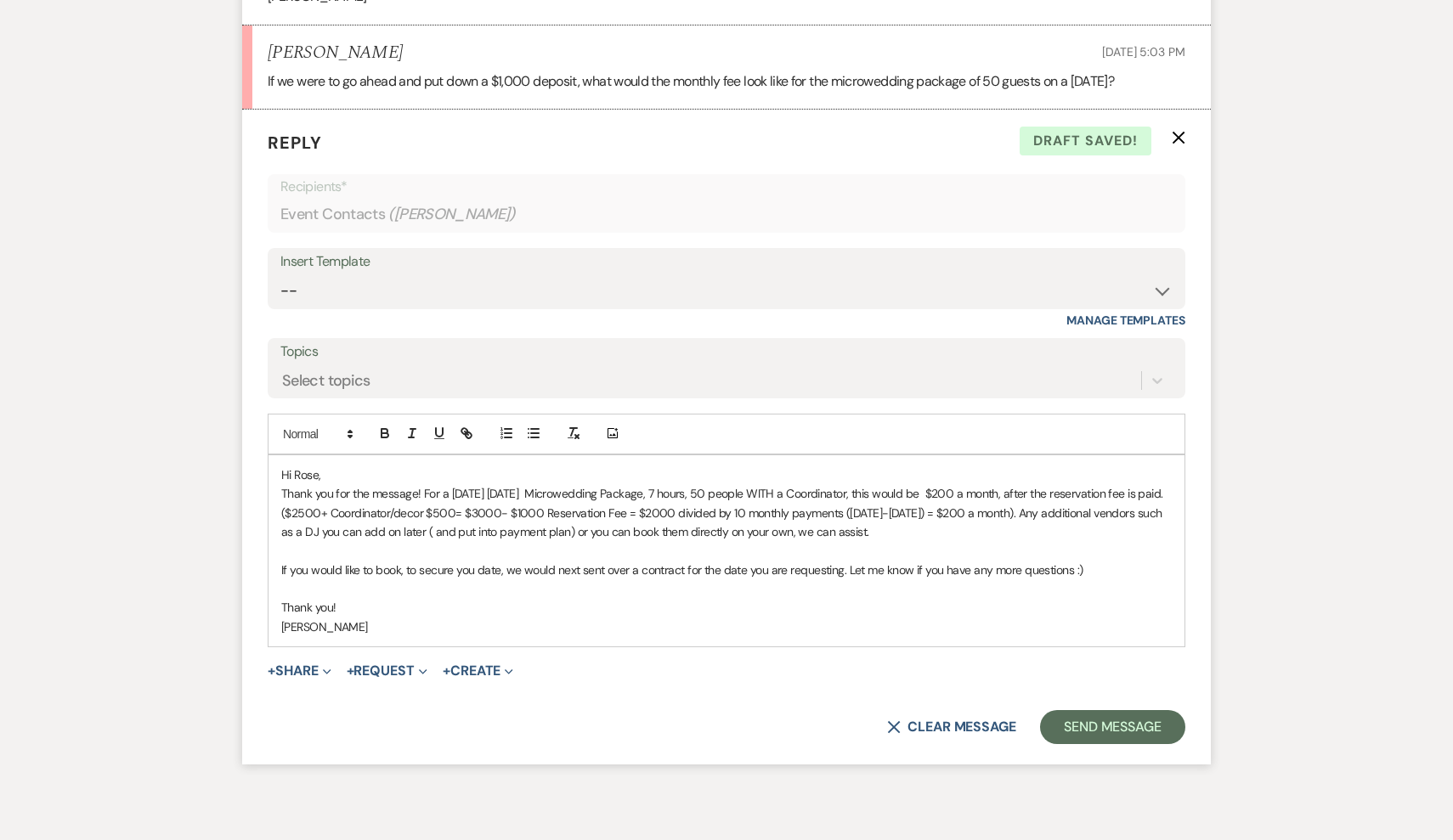
click at [475, 561] on p "If you would like to book, to secure you date, we would next sent over a contra…" at bounding box center [726, 570] width 890 height 19
click at [1100, 710] on button "Send Message" at bounding box center [1113, 727] width 146 height 34
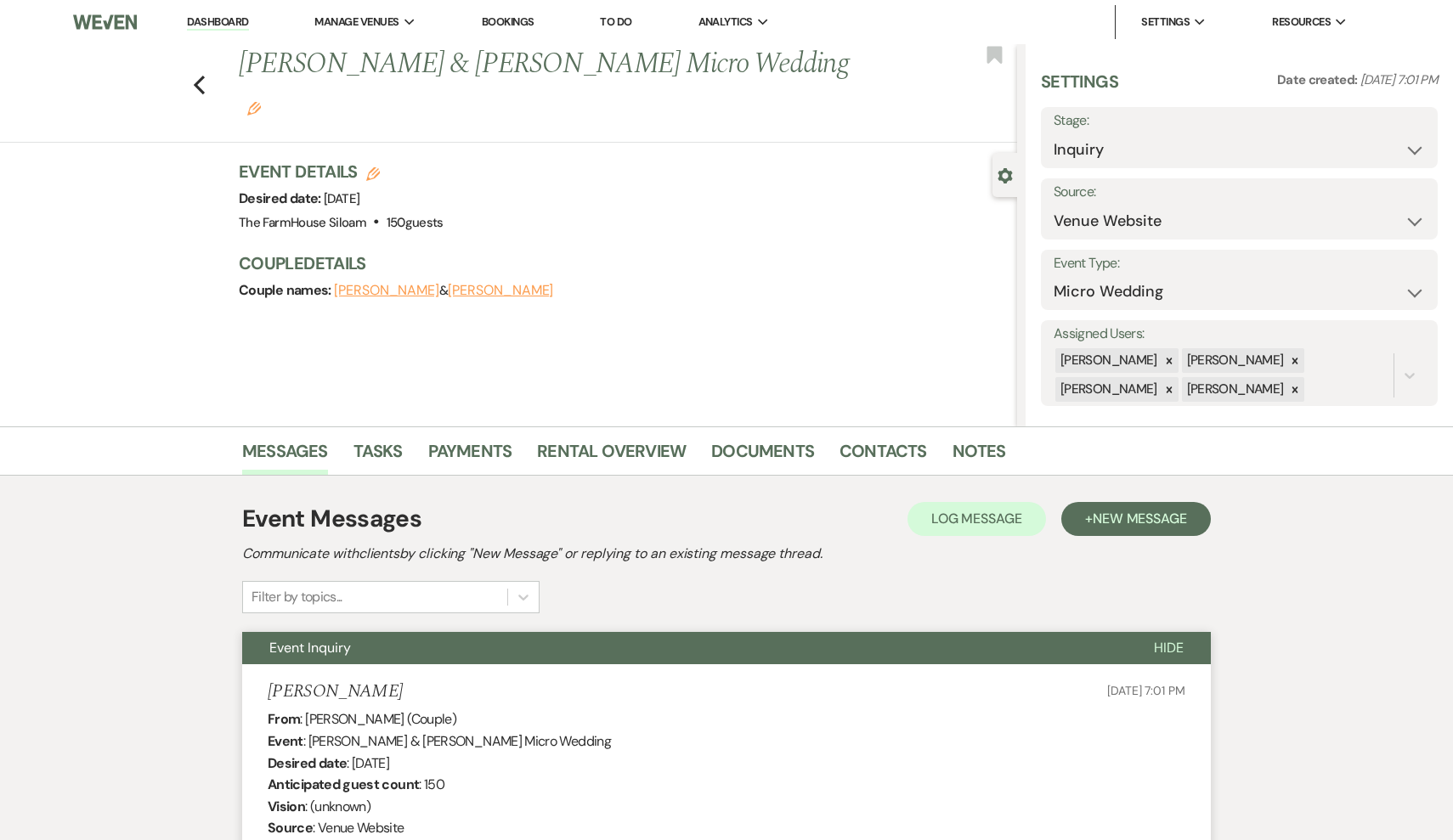
scroll to position [0, 0]
click at [198, 76] on use "button" at bounding box center [199, 85] width 11 height 19
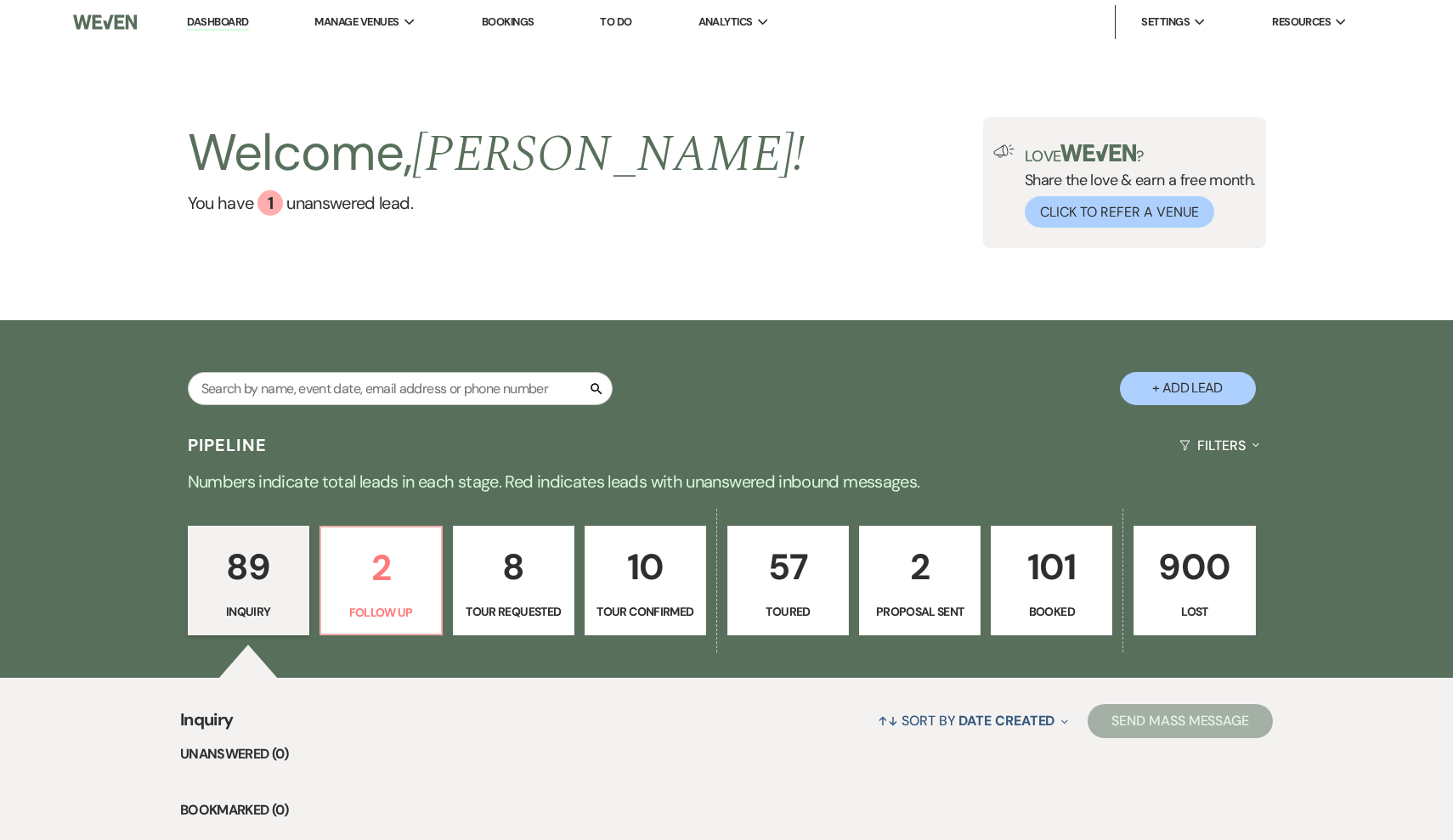
click at [671, 593] on p "10" at bounding box center [644, 567] width 99 height 57
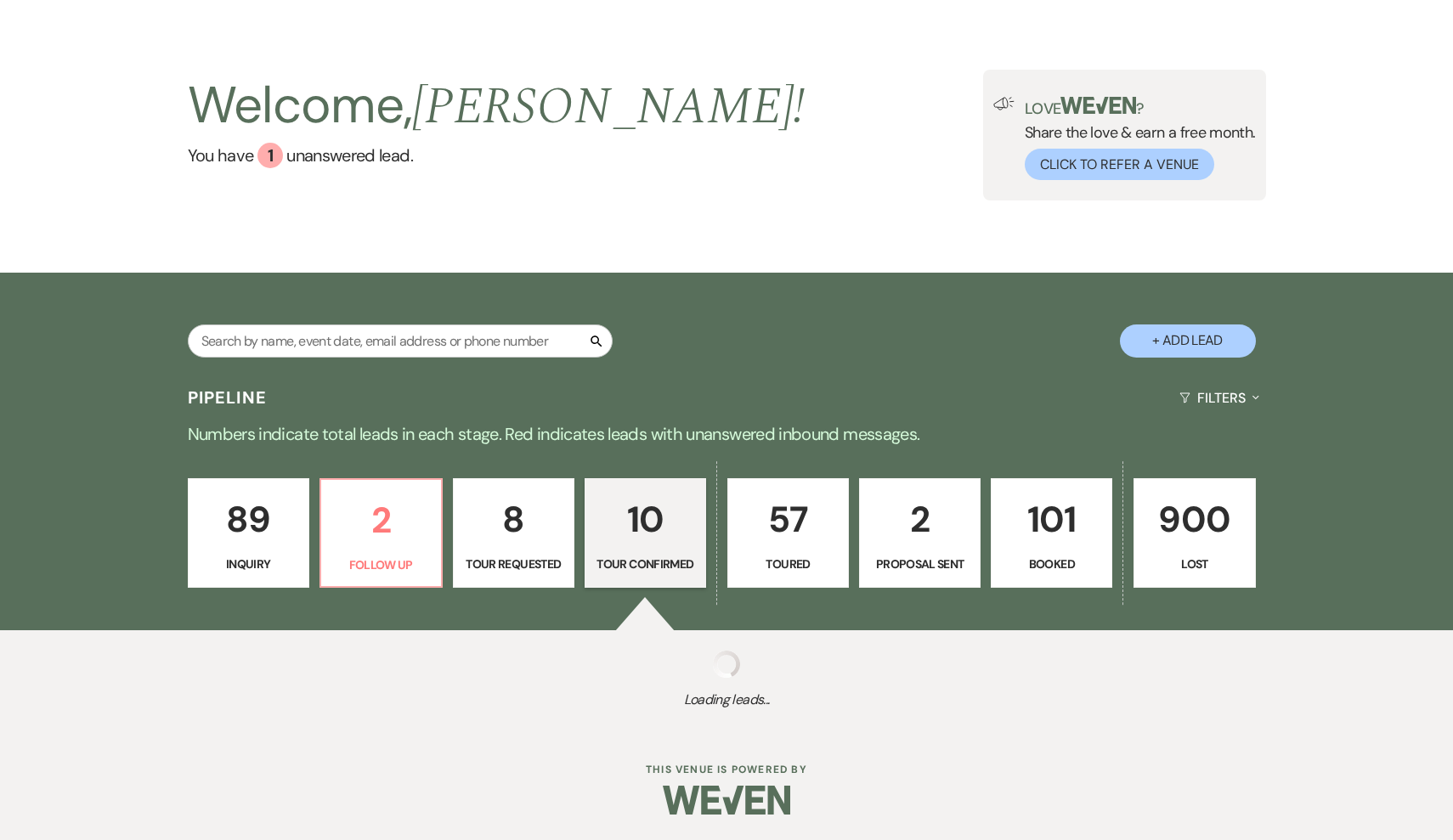
select select "4"
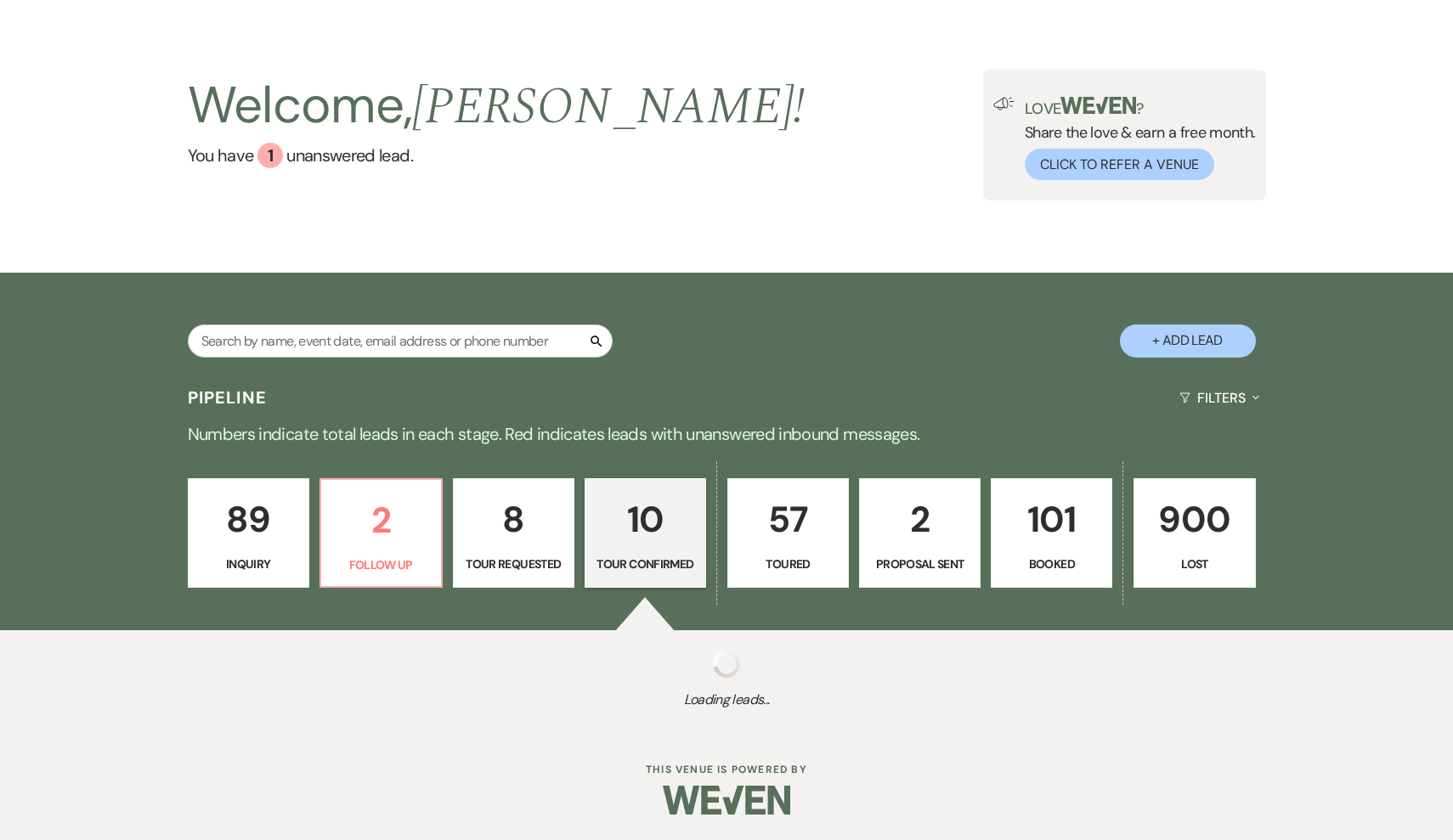
select select "4"
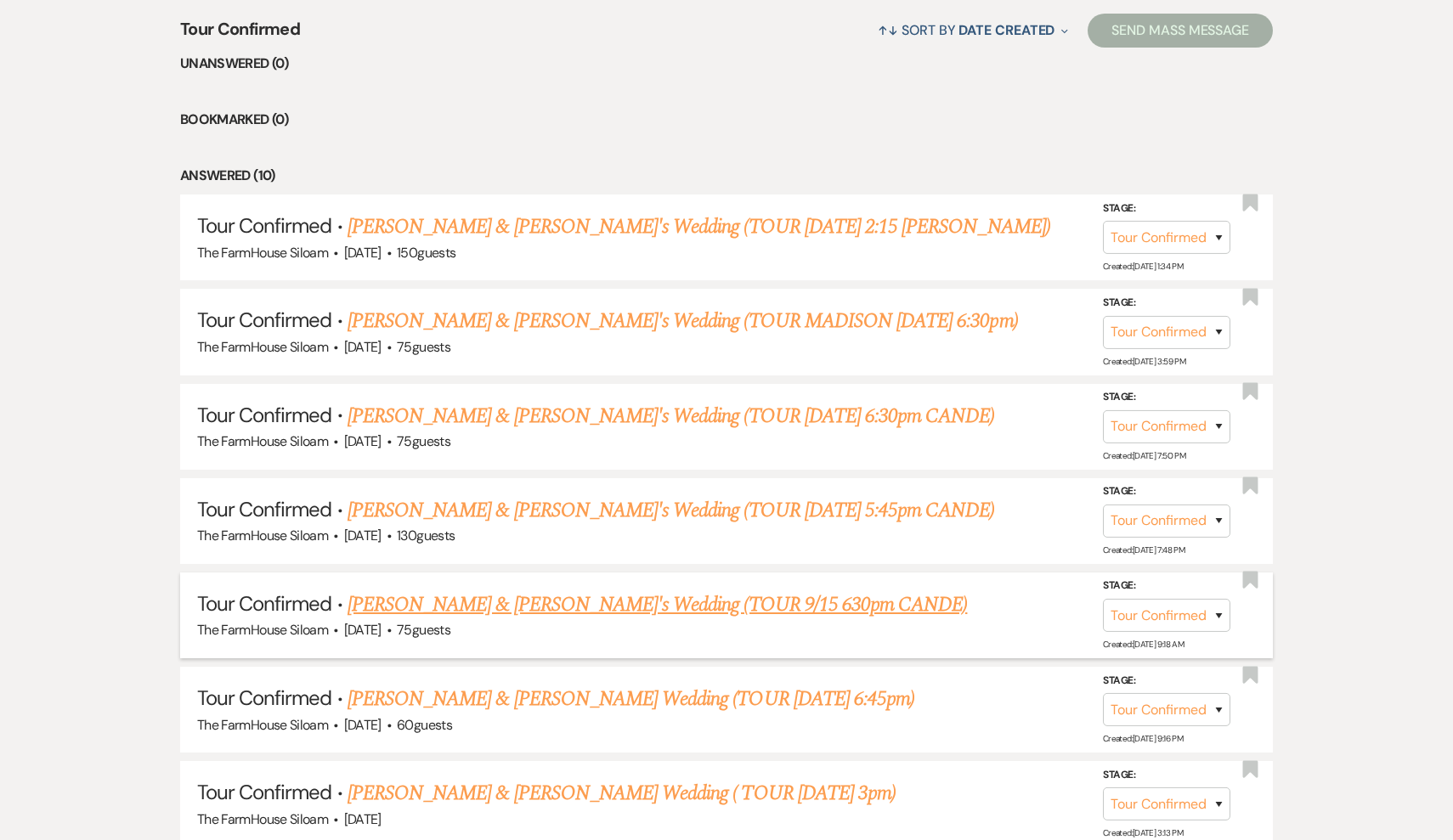
scroll to position [696, 0]
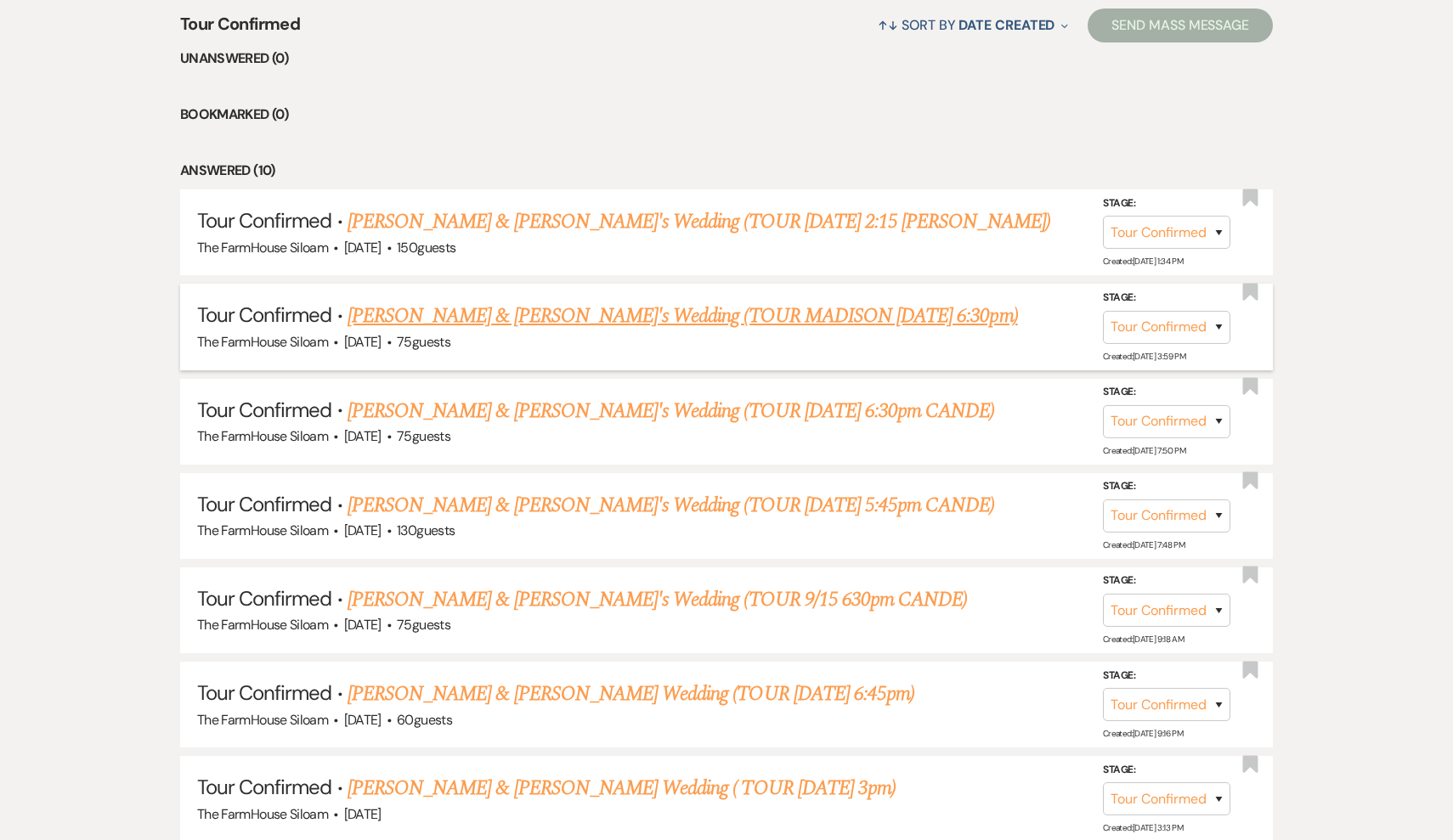
click at [854, 306] on link "Stephanie Triplett & Fiance's Wedding (TOUR MADISON 6/13 6:30pm)" at bounding box center [683, 316] width 670 height 30
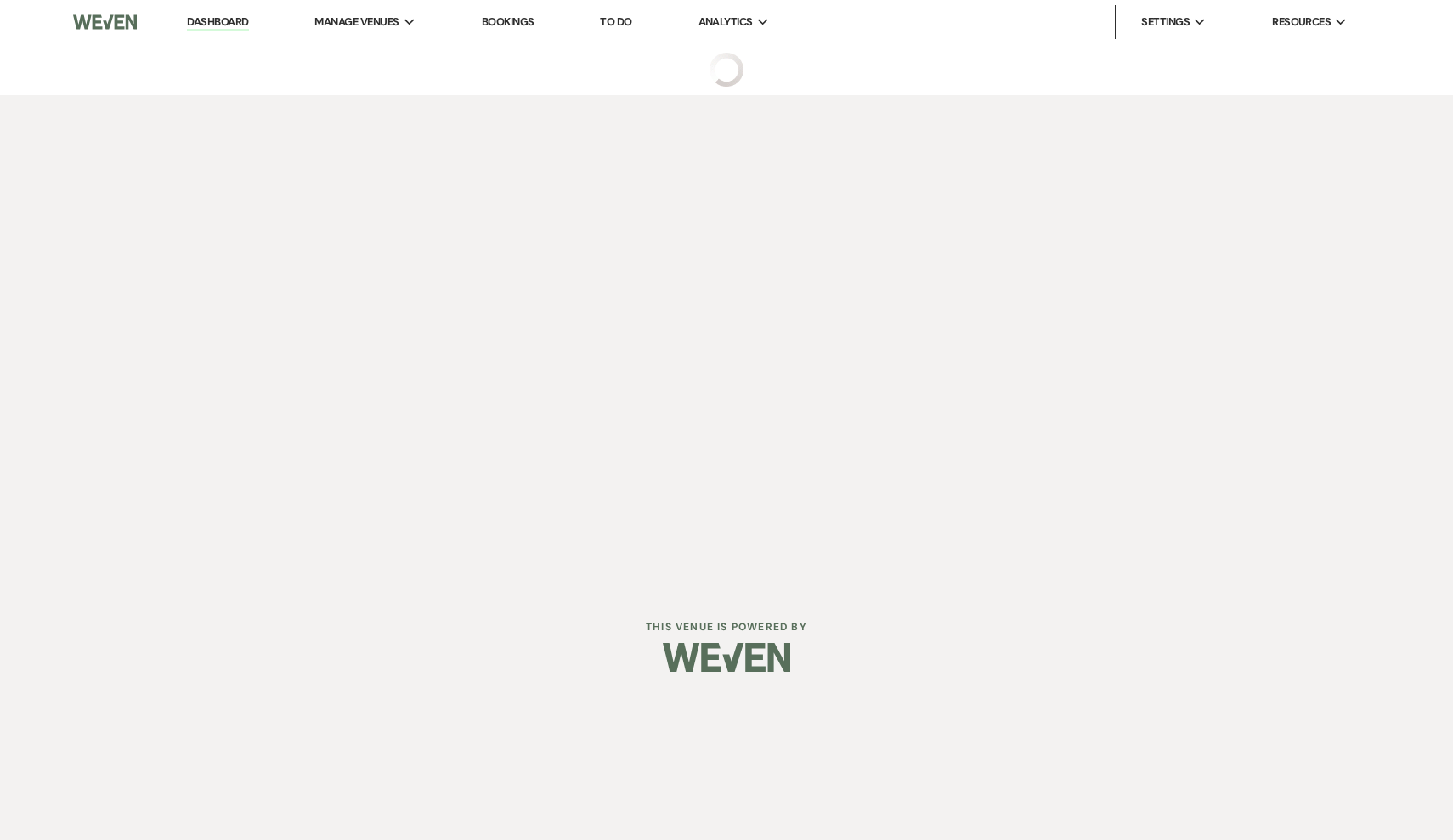
select select "4"
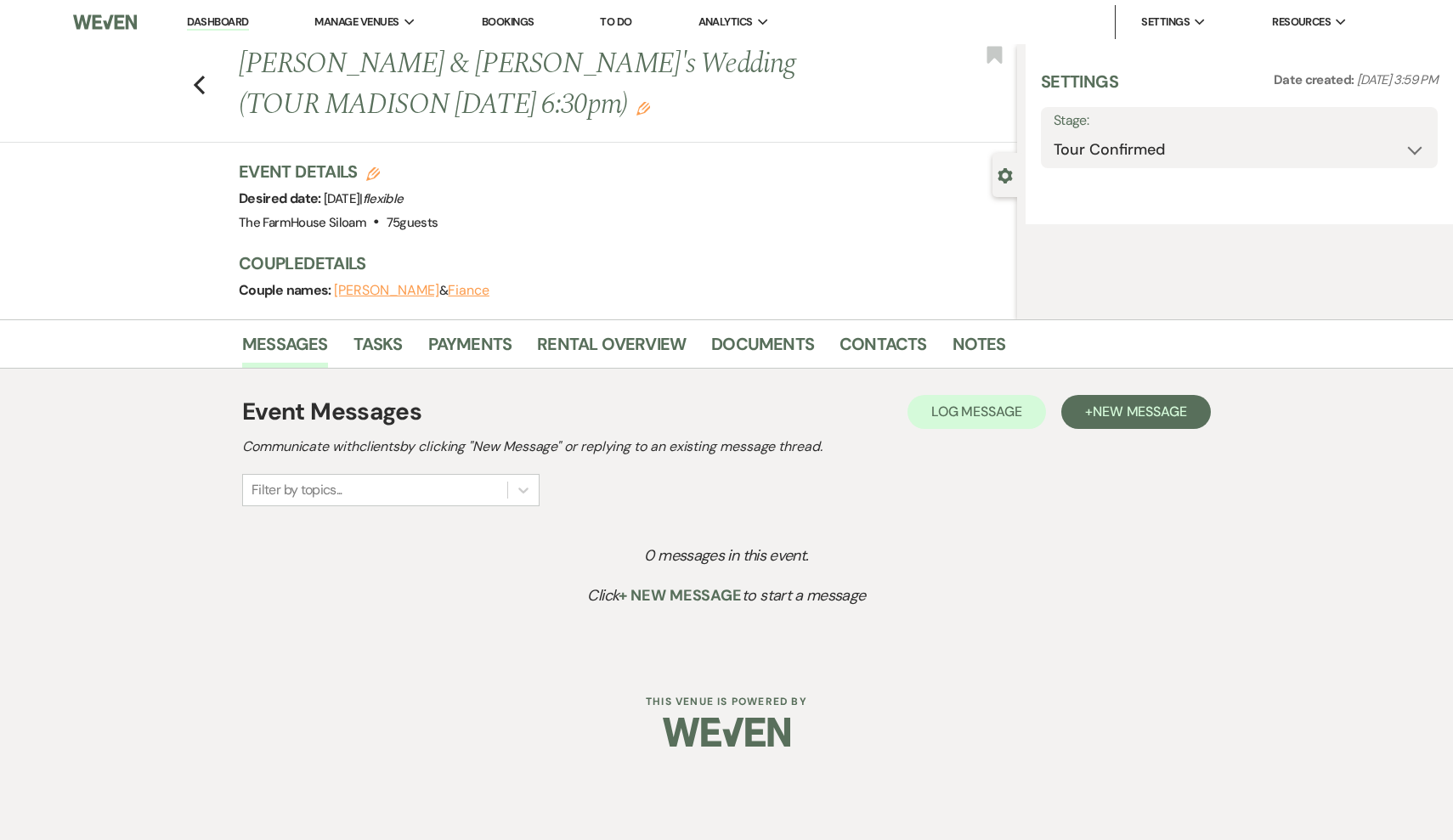
select select "3"
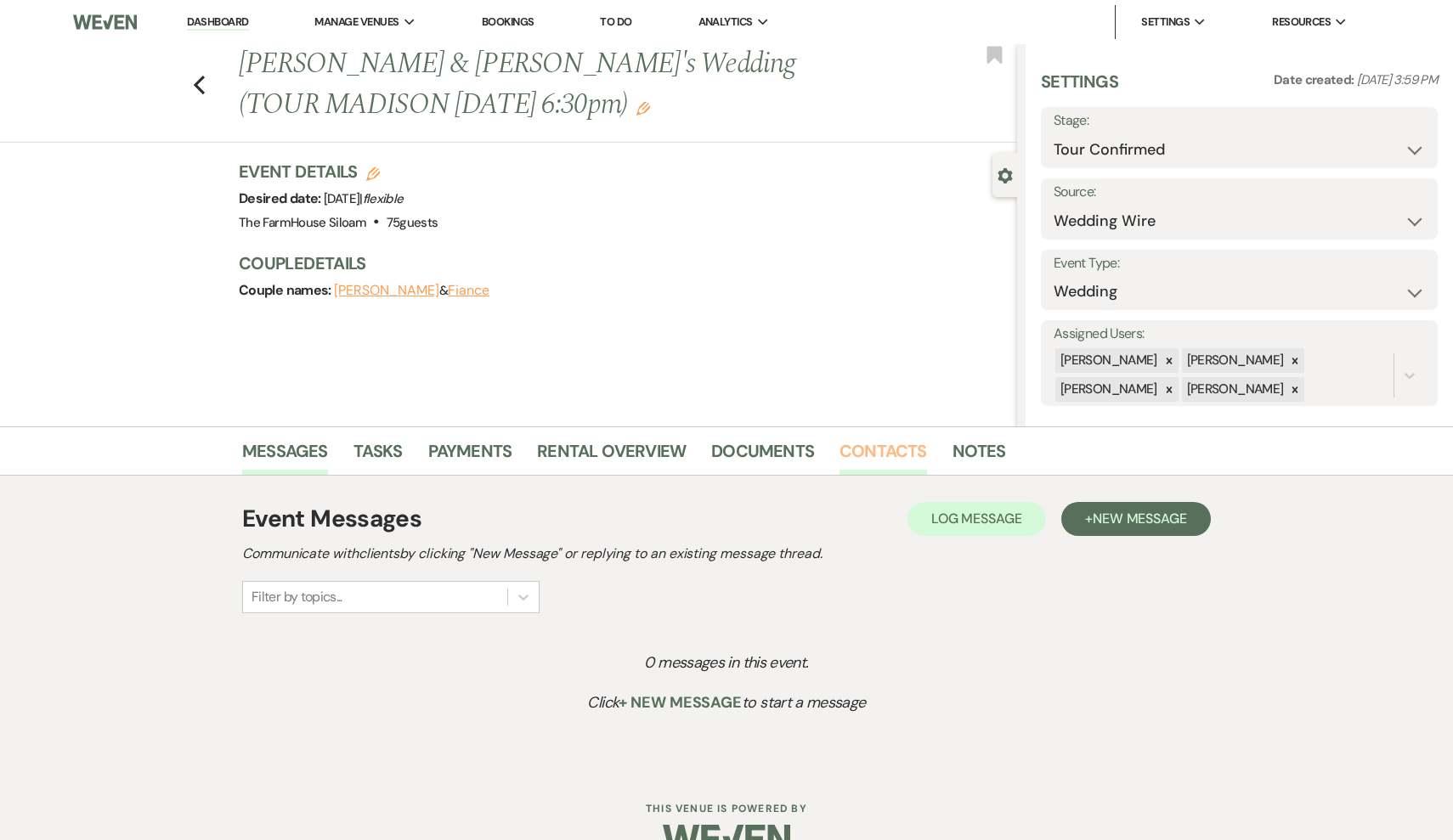
click at [867, 452] on link "Contacts" at bounding box center [883, 457] width 88 height 38
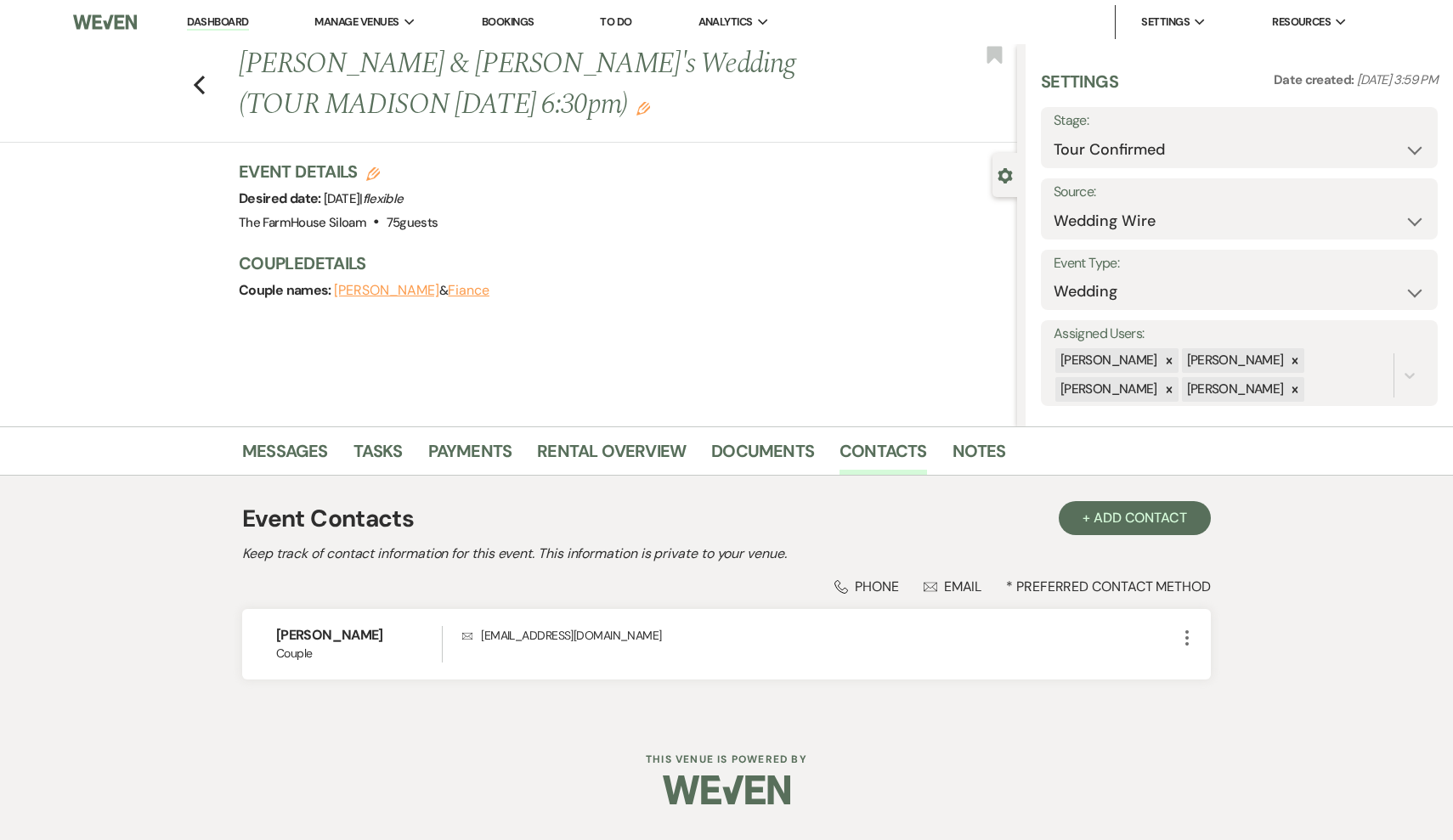
click at [878, 586] on div "Phone Phone" at bounding box center [867, 587] width 64 height 18
click at [1185, 638] on icon "More" at bounding box center [1187, 638] width 21 height 21
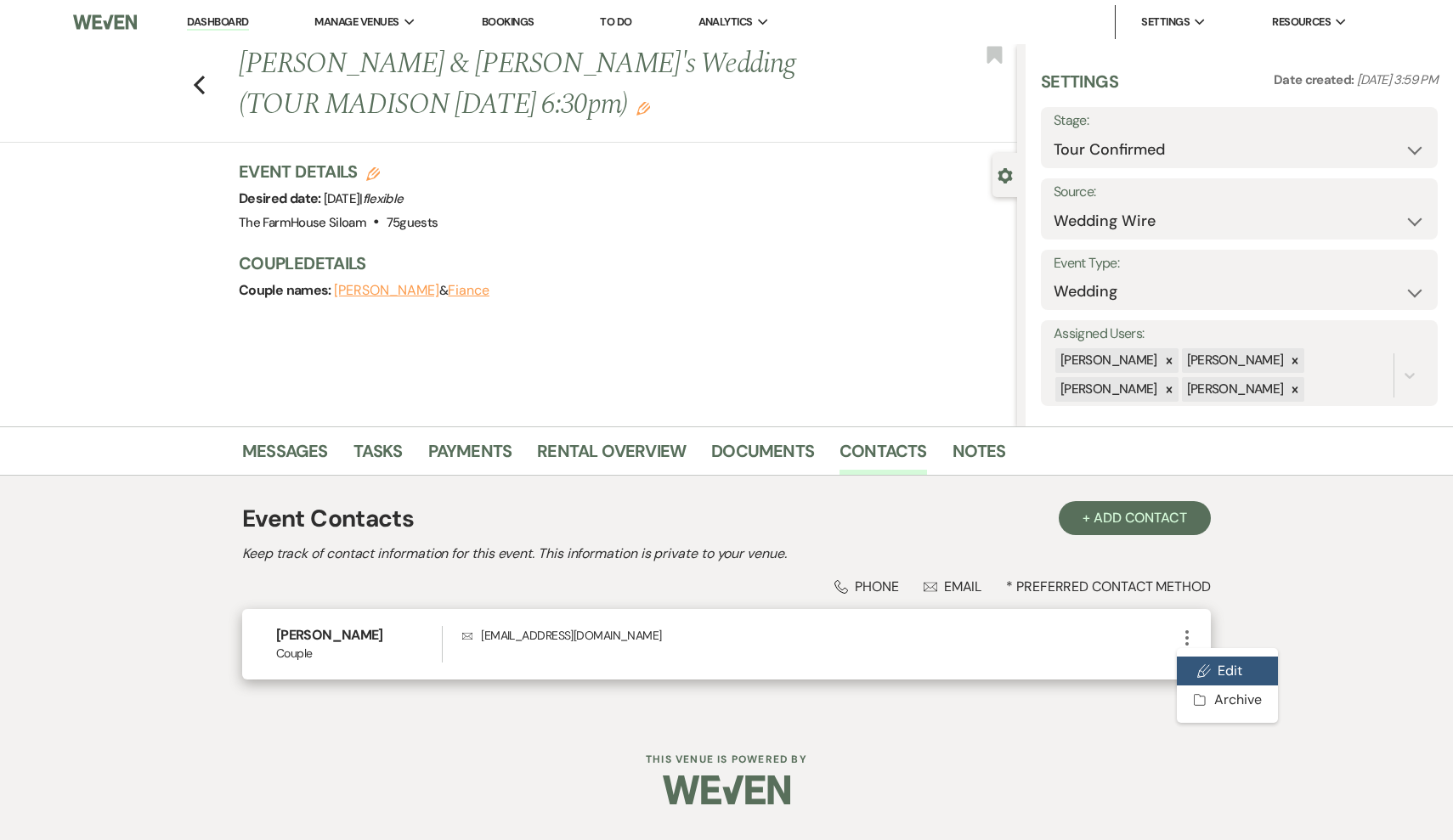
click at [1210, 668] on icon "Pencil" at bounding box center [1204, 671] width 13 height 13
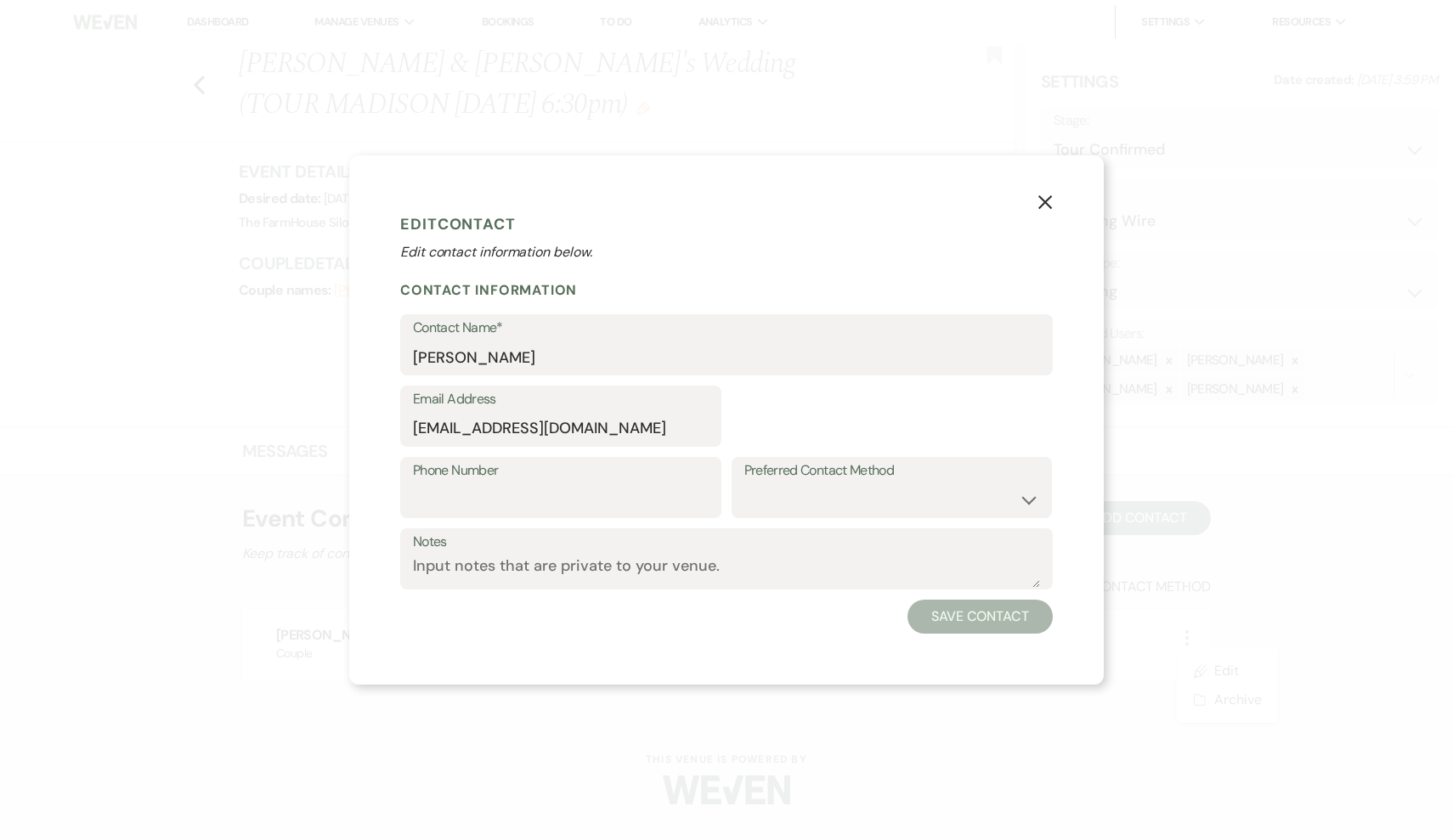
select select "1"
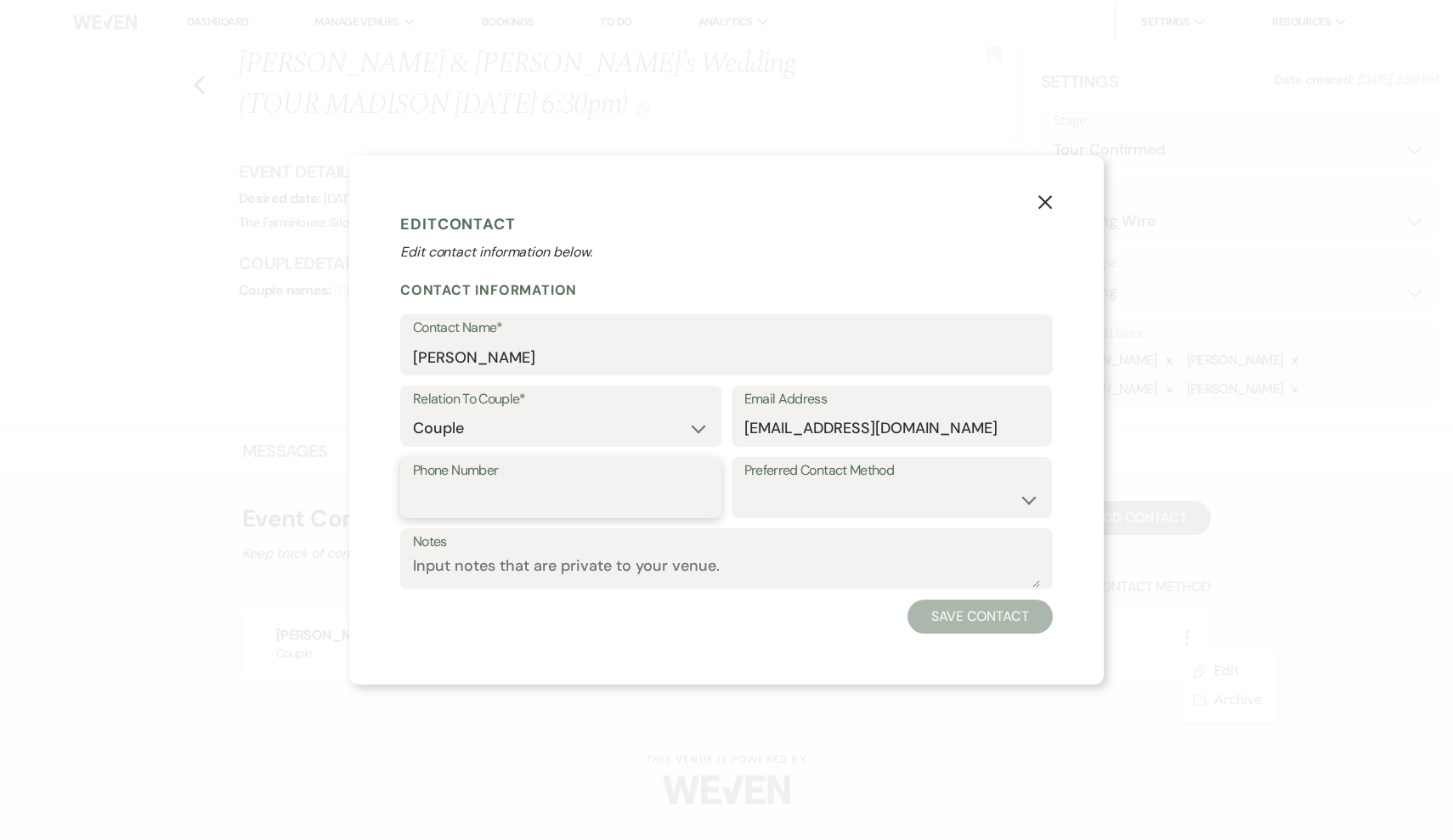
paste input "(828) 292-1206"
type input "(828) 292-1206"
click at [1002, 613] on button "Save Contact" at bounding box center [979, 617] width 146 height 34
